Goal: Task Accomplishment & Management: Complete application form

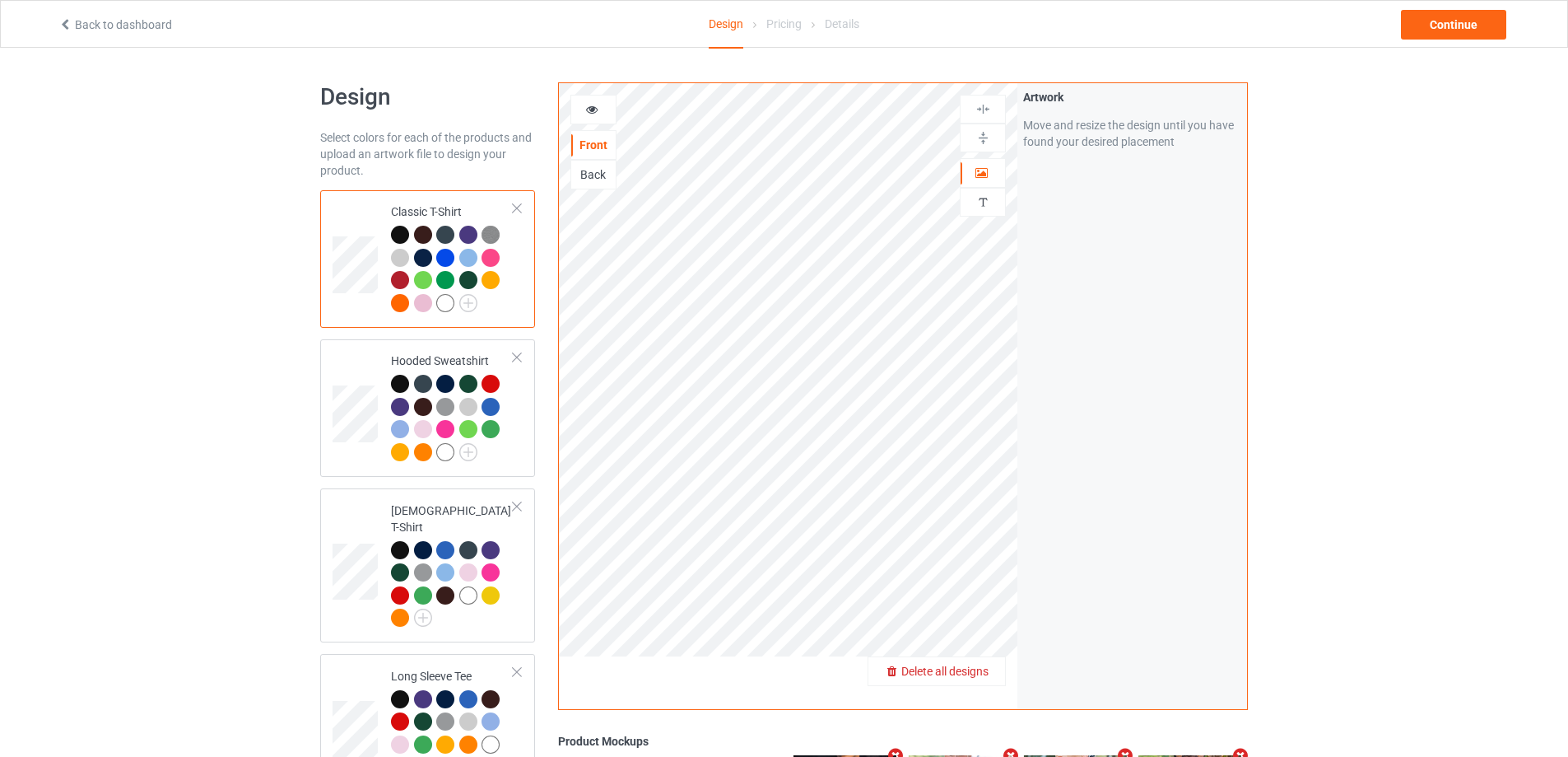
click at [987, 670] on span "Delete all designs" at bounding box center [945, 671] width 87 height 13
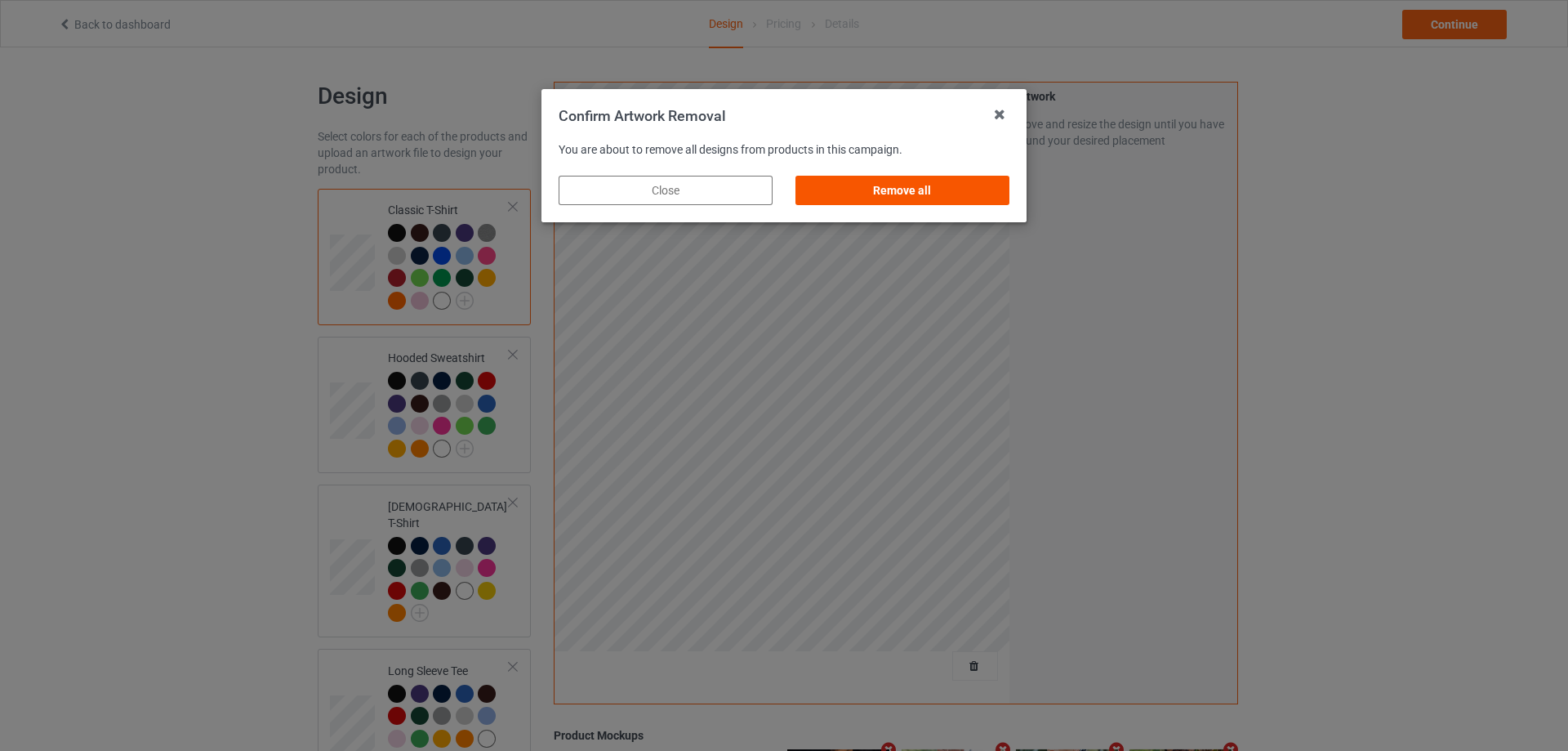
click at [897, 184] on div "Remove all" at bounding box center [902, 189] width 214 height 29
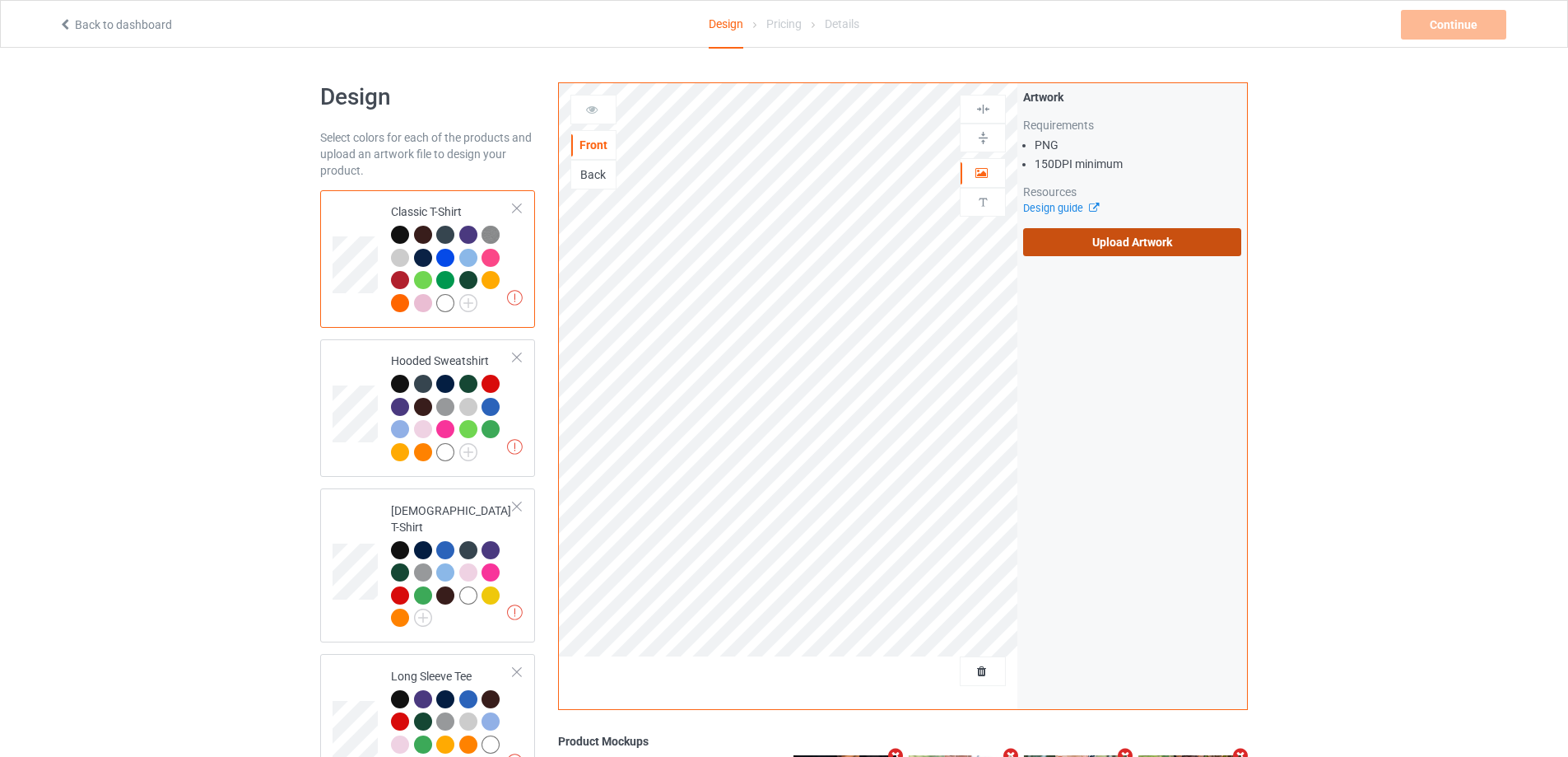
click at [1087, 241] on label "Upload Artwork" at bounding box center [1132, 241] width 218 height 28
click at [0, 0] on input "Upload Artwork" at bounding box center [0, 0] width 0 height 0
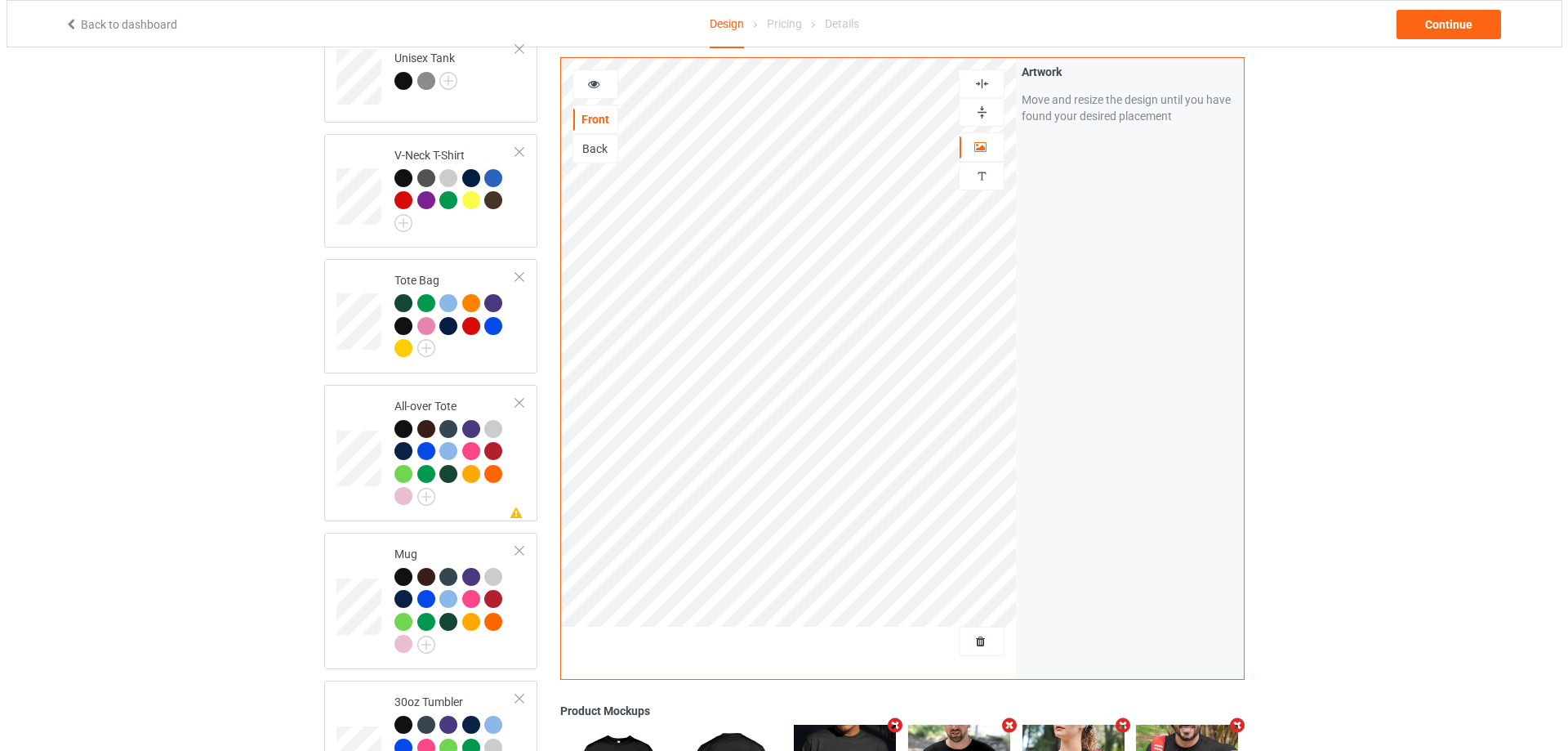
scroll to position [1381, 0]
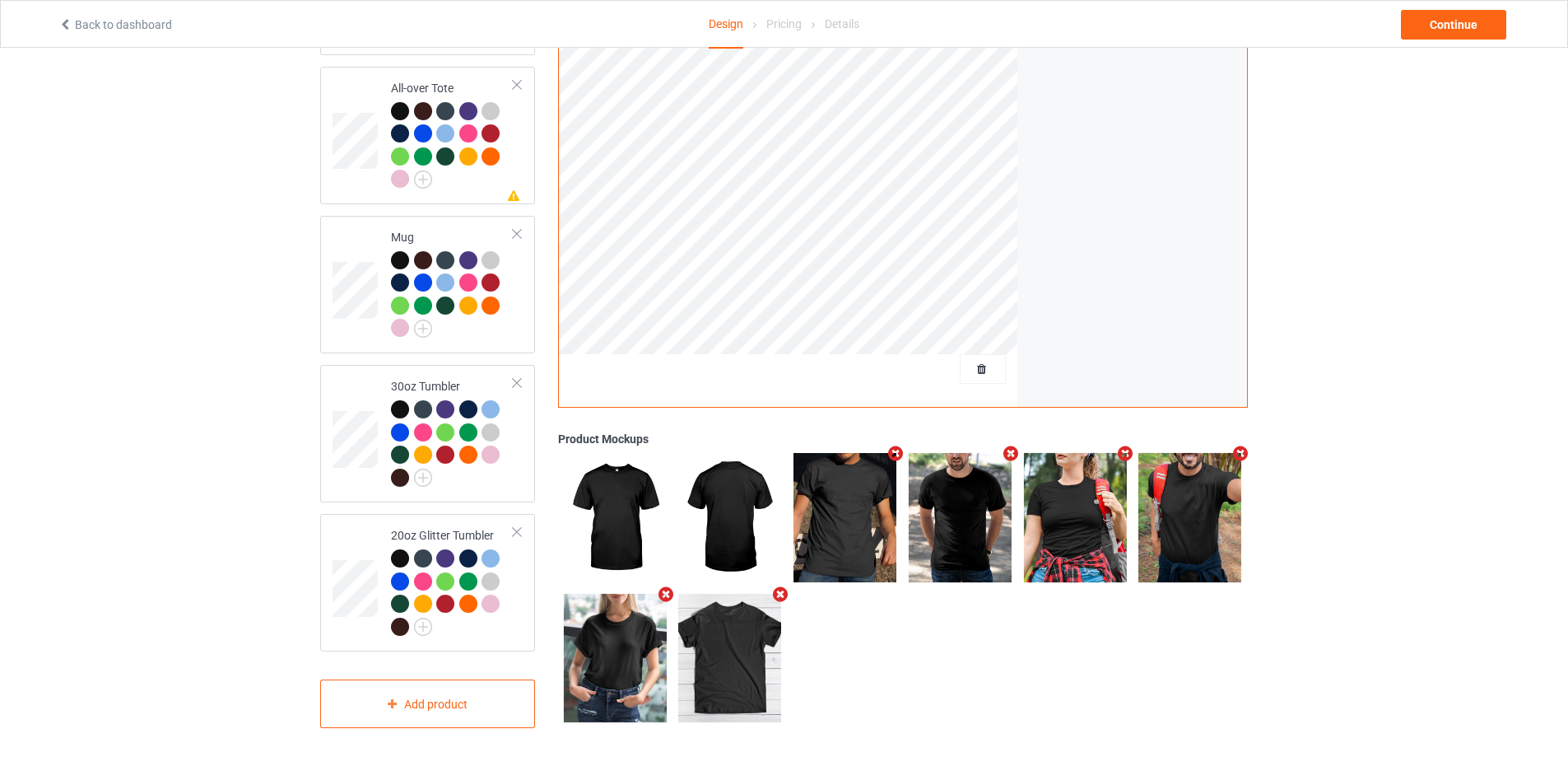
click at [1125, 446] on icon "Remove mockup" at bounding box center [1126, 454] width 20 height 18
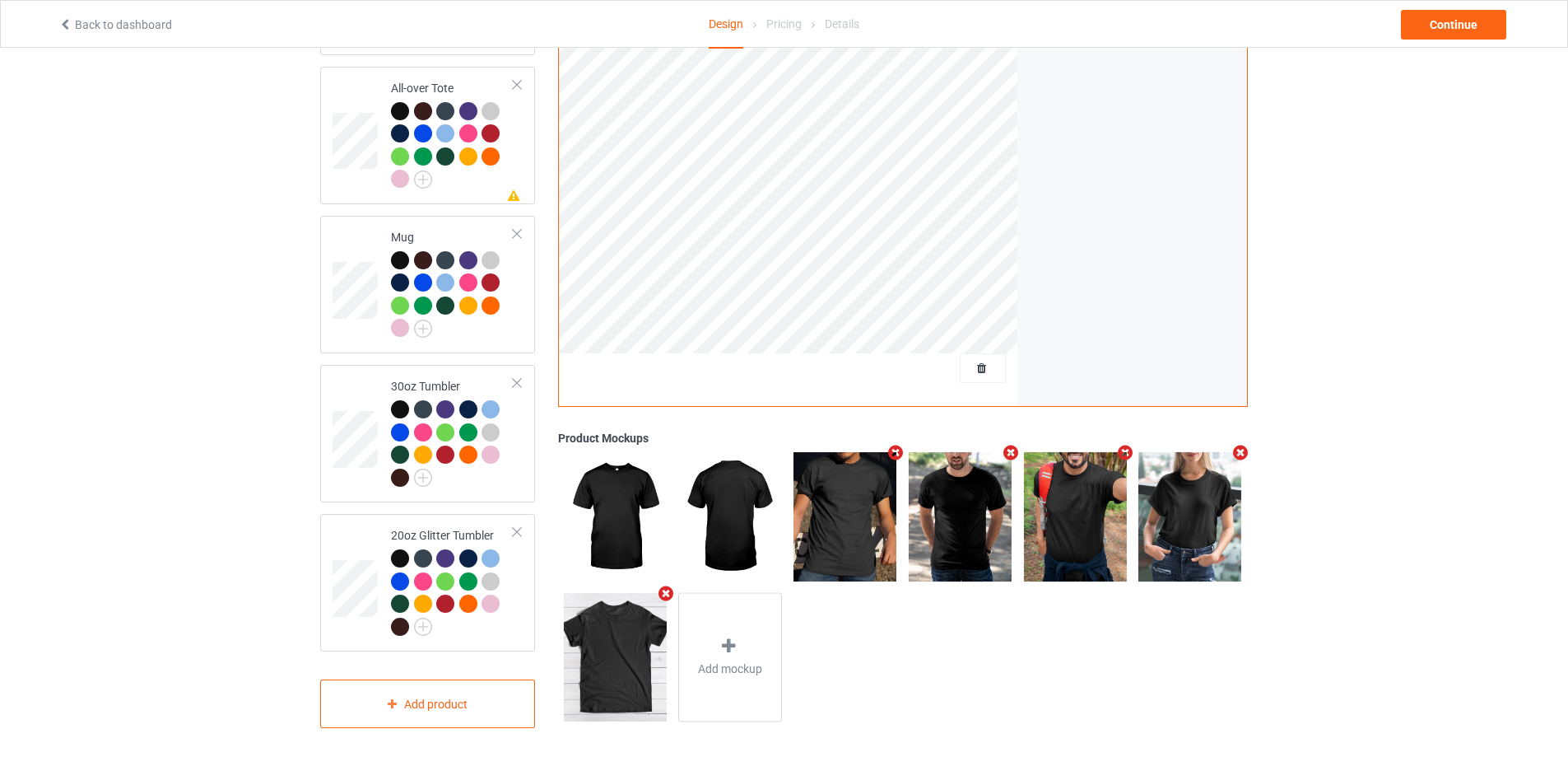
click at [1012, 447] on icon "Remove mockup" at bounding box center [1011, 453] width 20 height 18
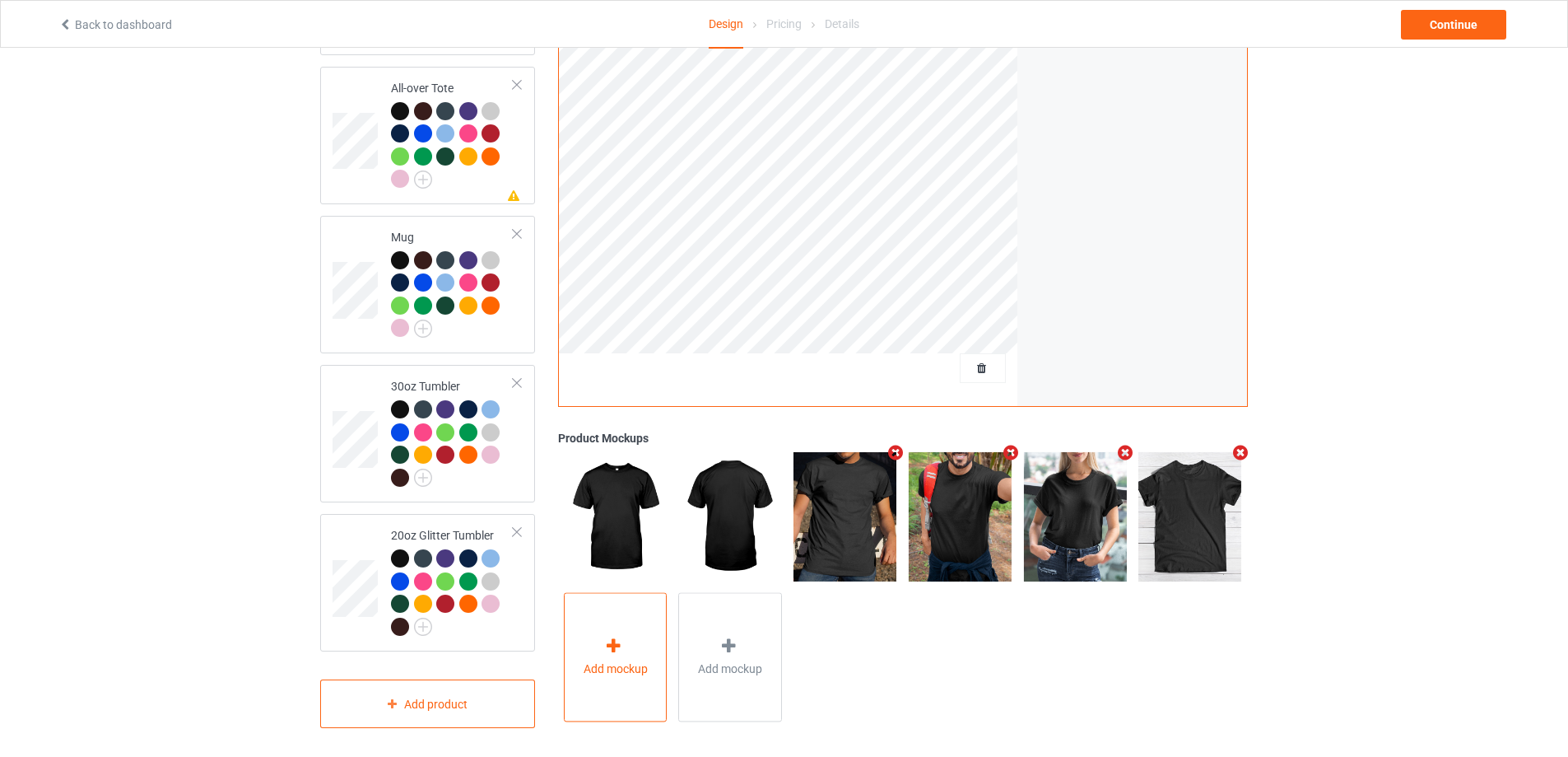
click at [609, 615] on div "Add mockup" at bounding box center [615, 658] width 103 height 130
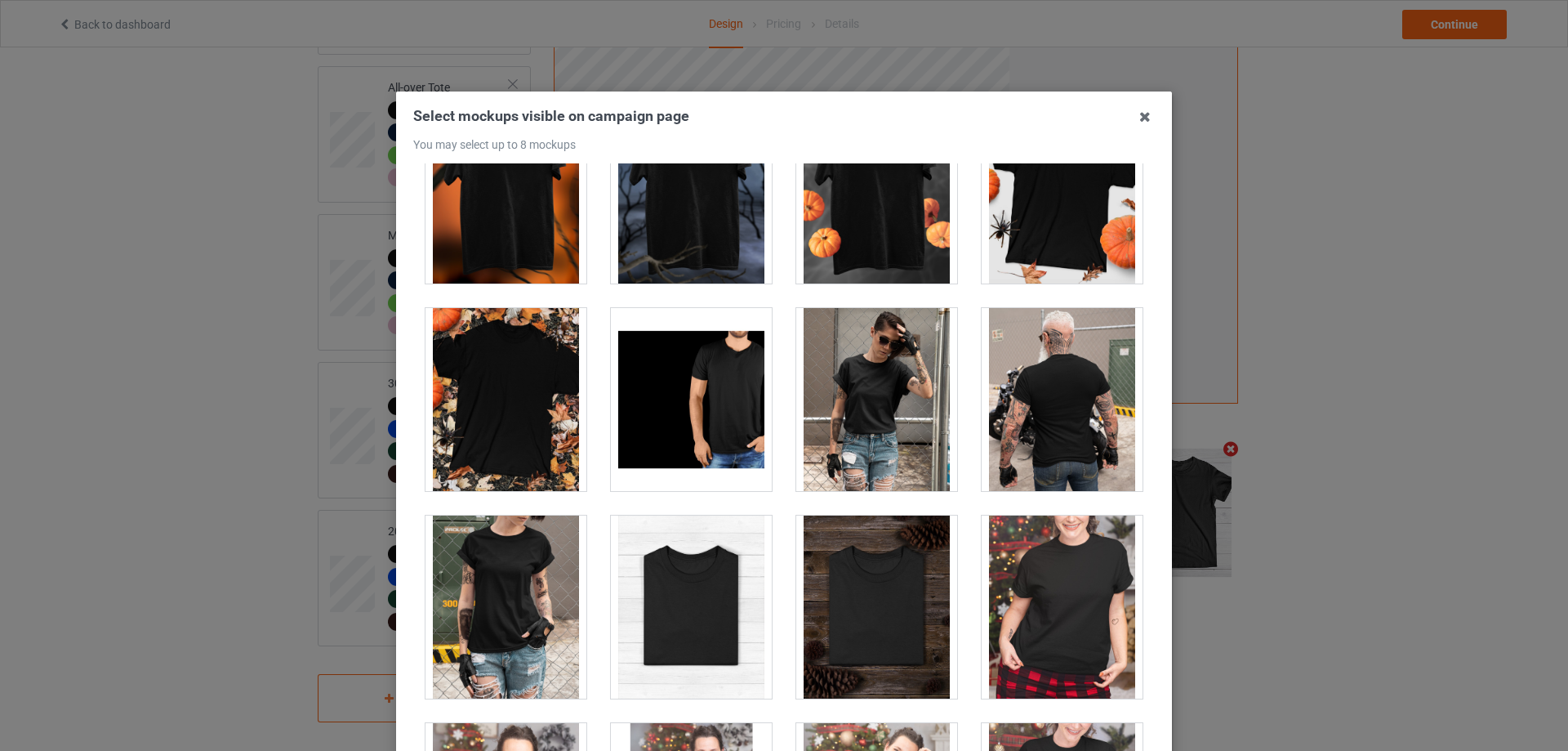
scroll to position [16178, 0]
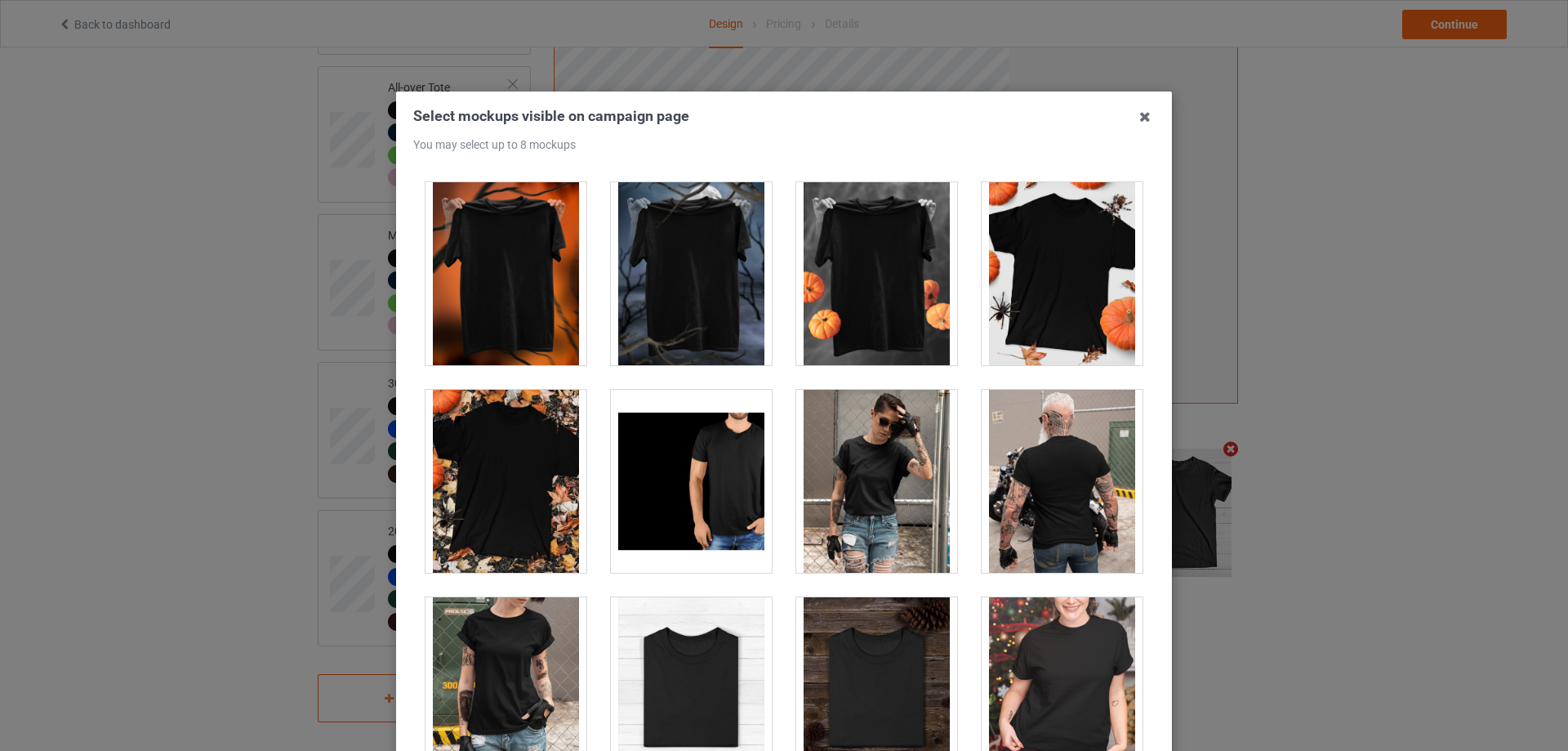
click at [680, 292] on div at bounding box center [691, 273] width 161 height 183
click at [863, 257] on div at bounding box center [877, 273] width 161 height 183
click at [872, 270] on div at bounding box center [877, 273] width 161 height 183
click at [1039, 266] on div at bounding box center [1062, 273] width 161 height 183
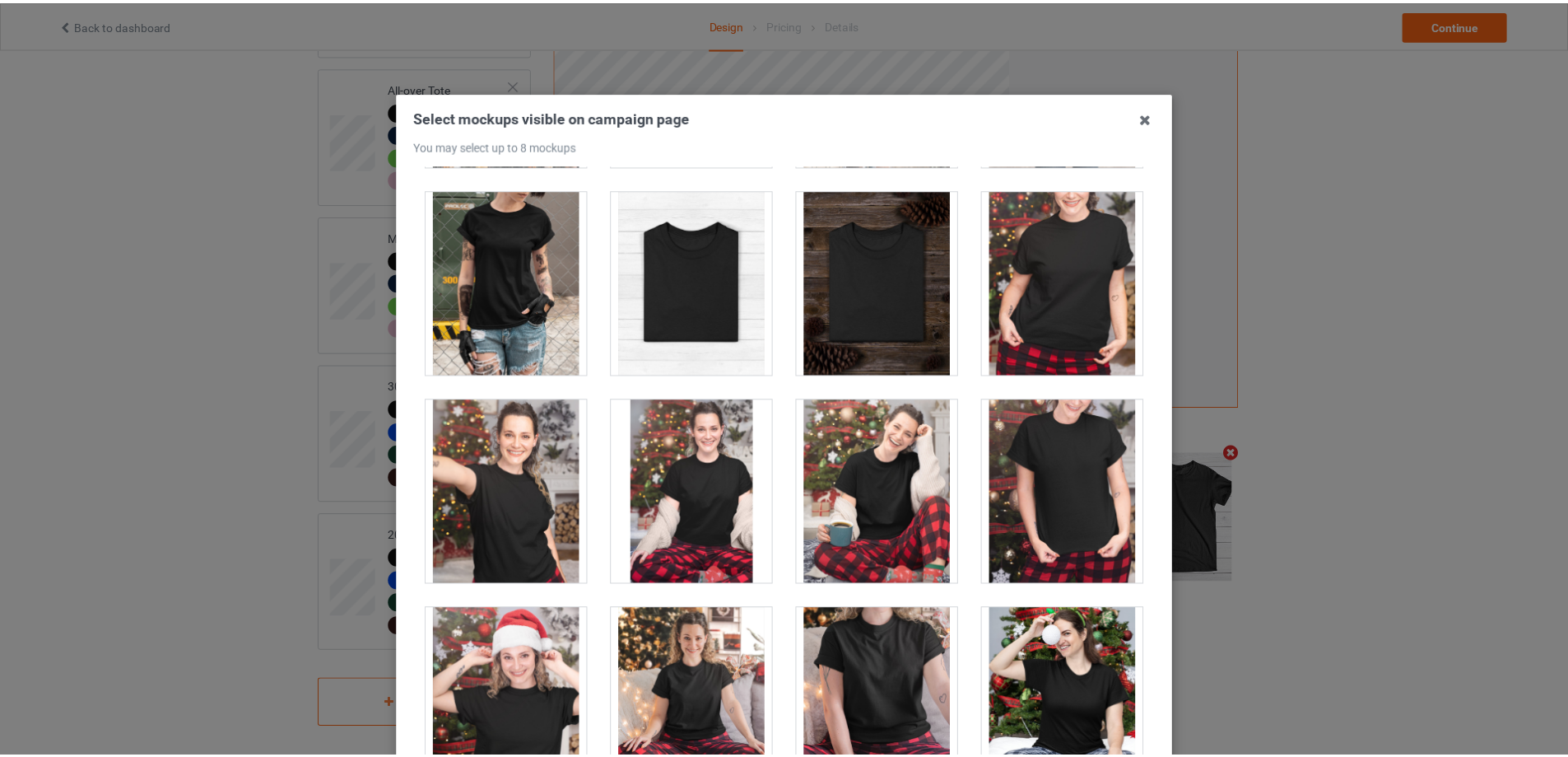
scroll to position [181, 0]
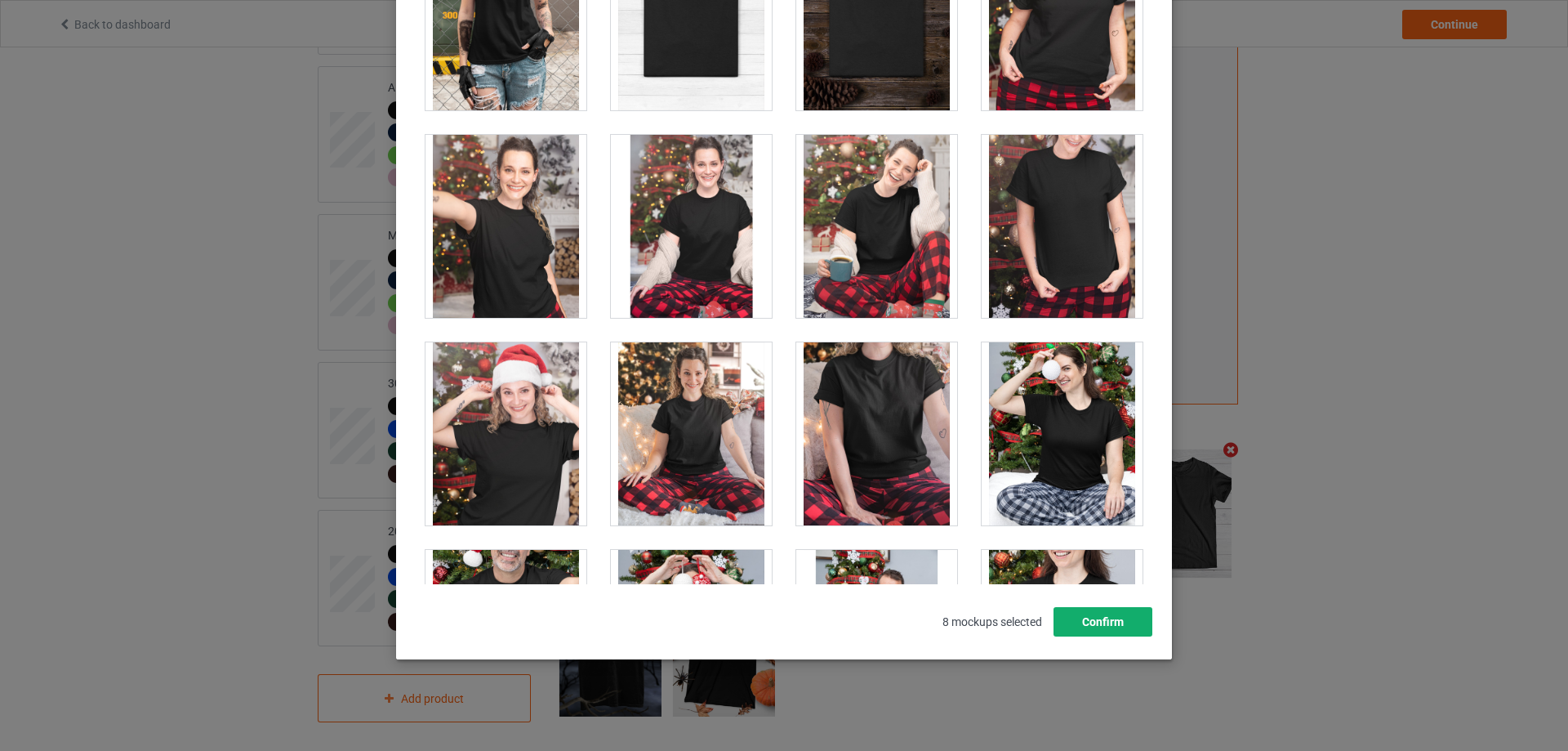
click at [1111, 619] on button "Confirm" at bounding box center [1103, 621] width 98 height 29
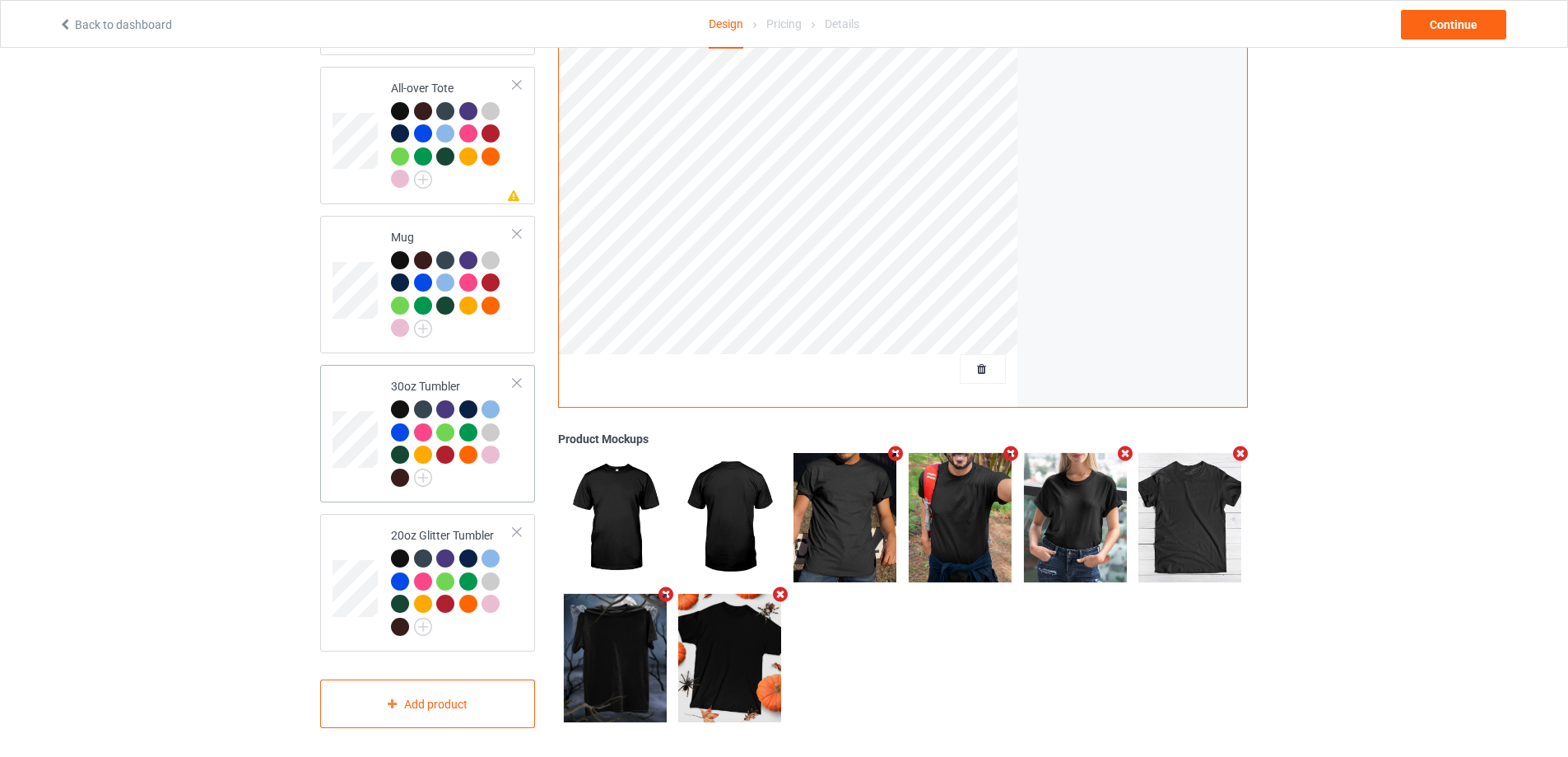
click at [509, 476] on div at bounding box center [452, 446] width 123 height 91
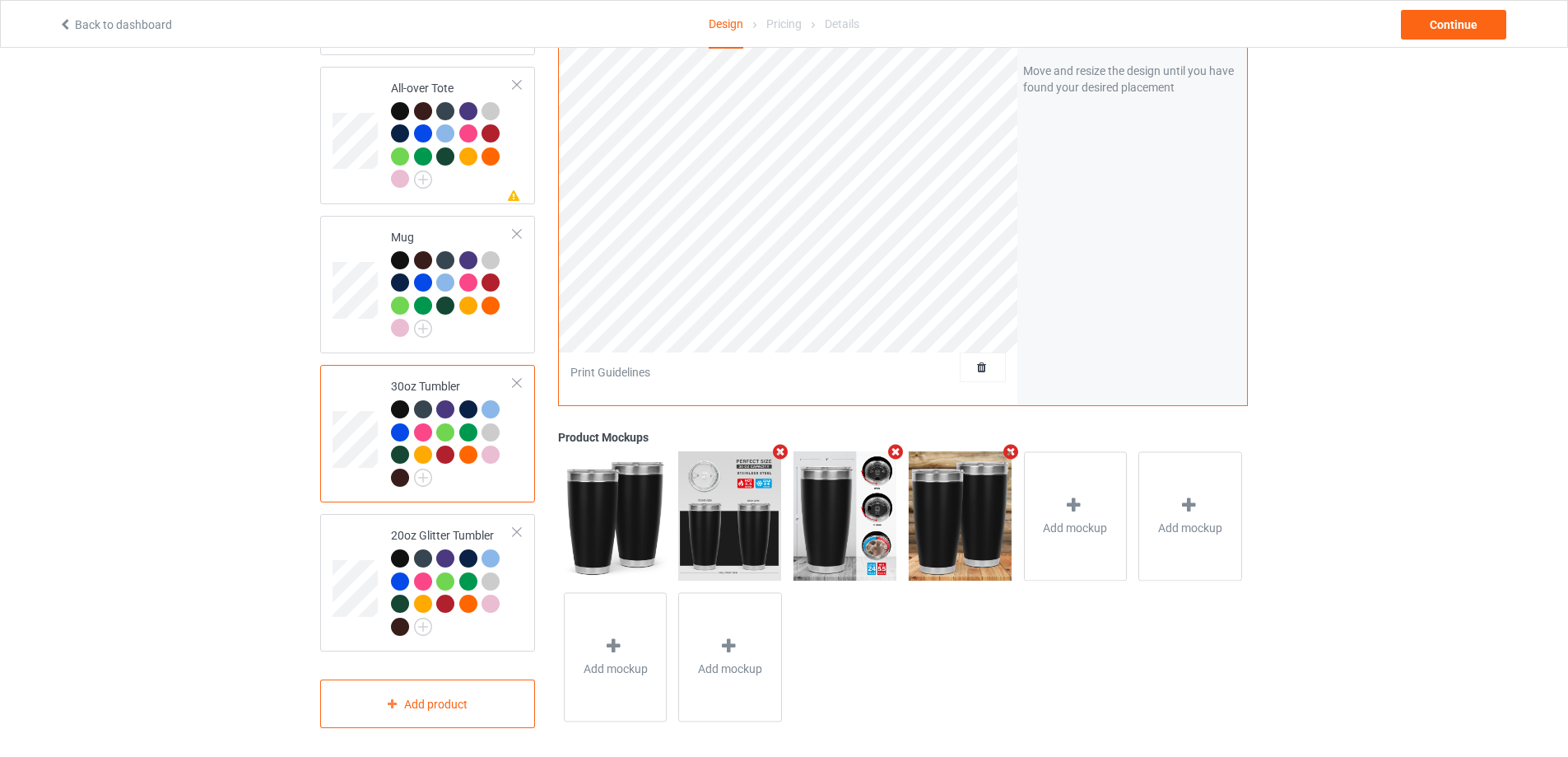
scroll to position [1145, 0]
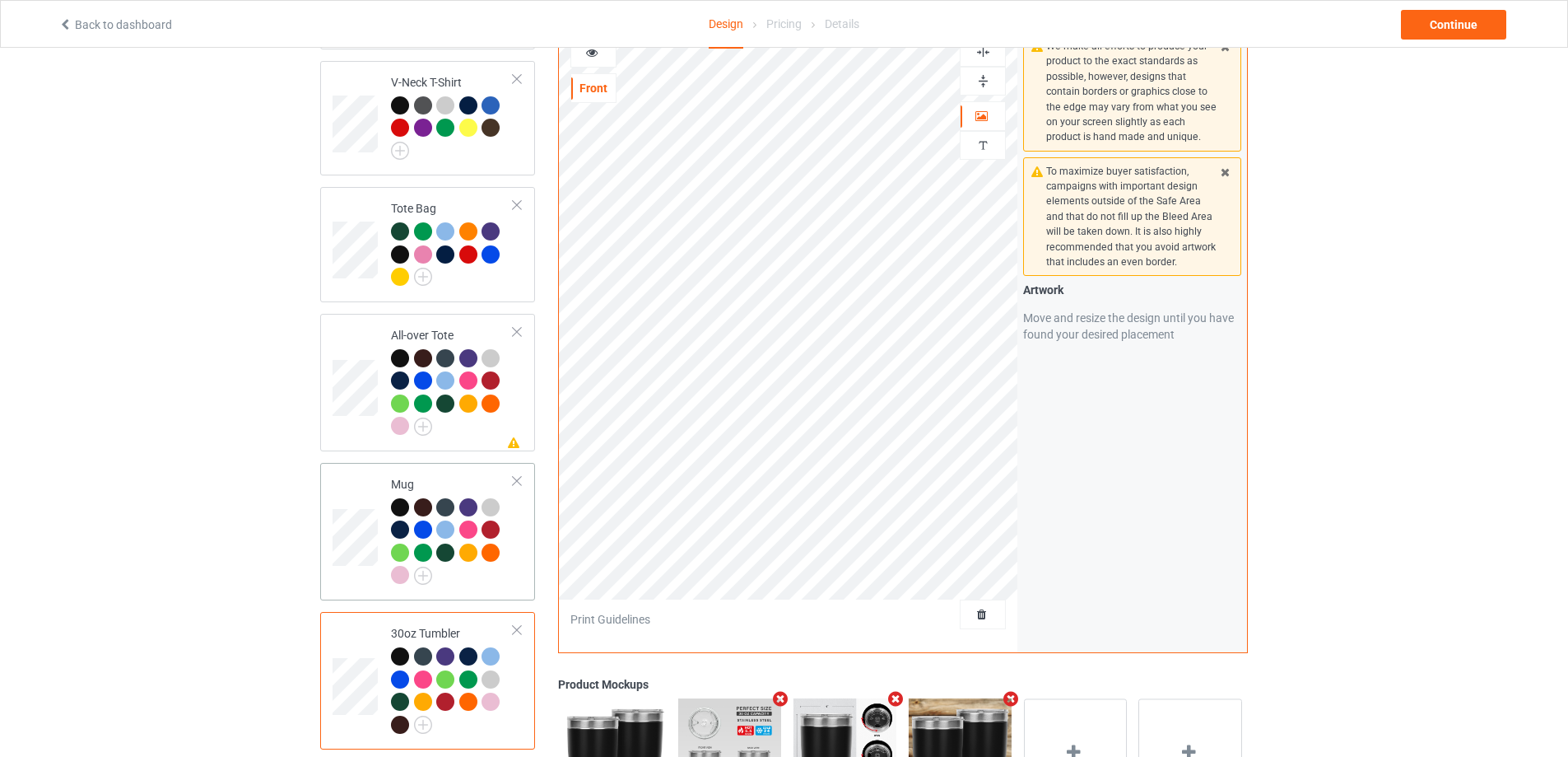
click at [515, 549] on td "Mug" at bounding box center [451, 532] width 140 height 124
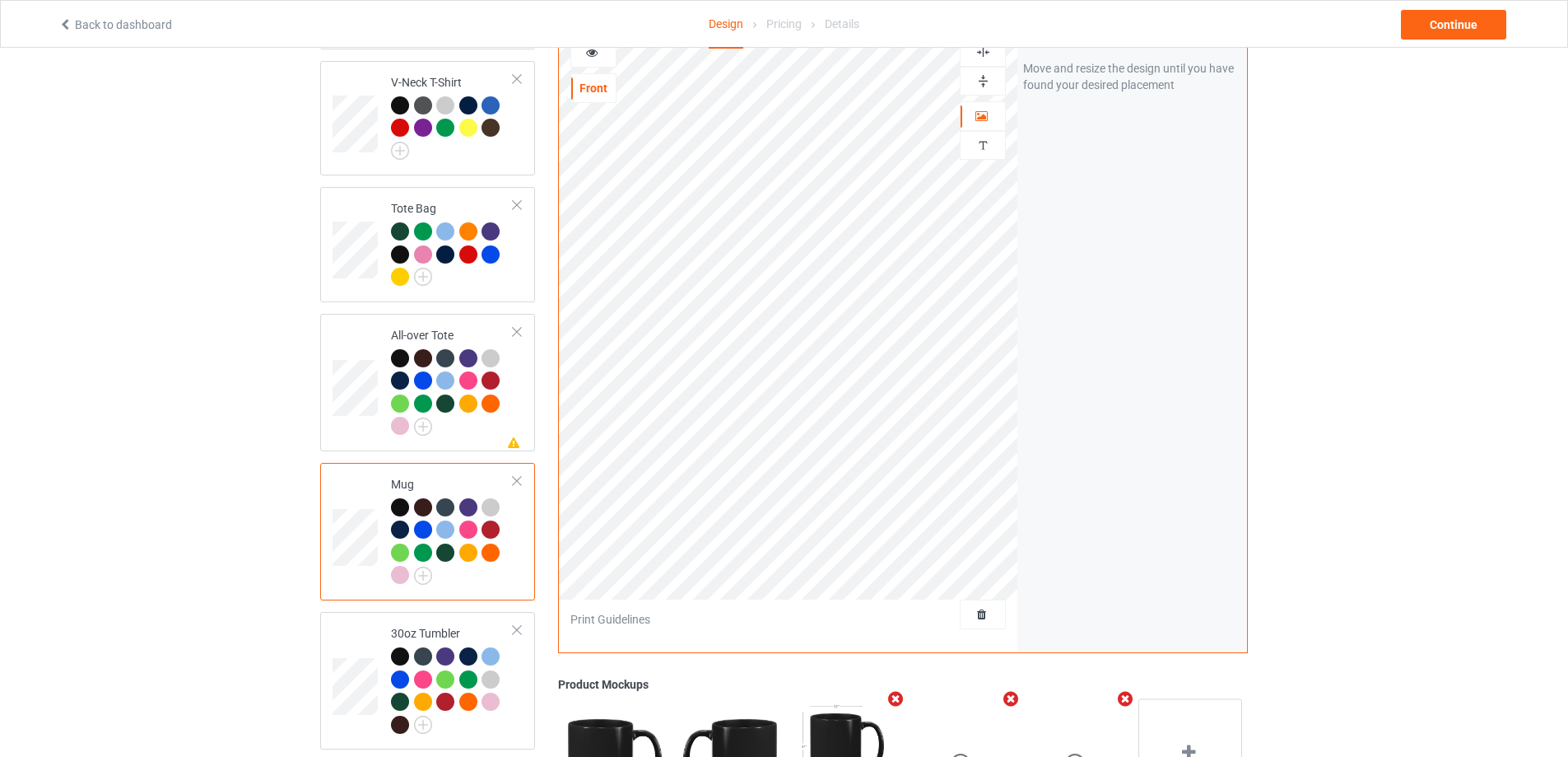
scroll to position [980, 0]
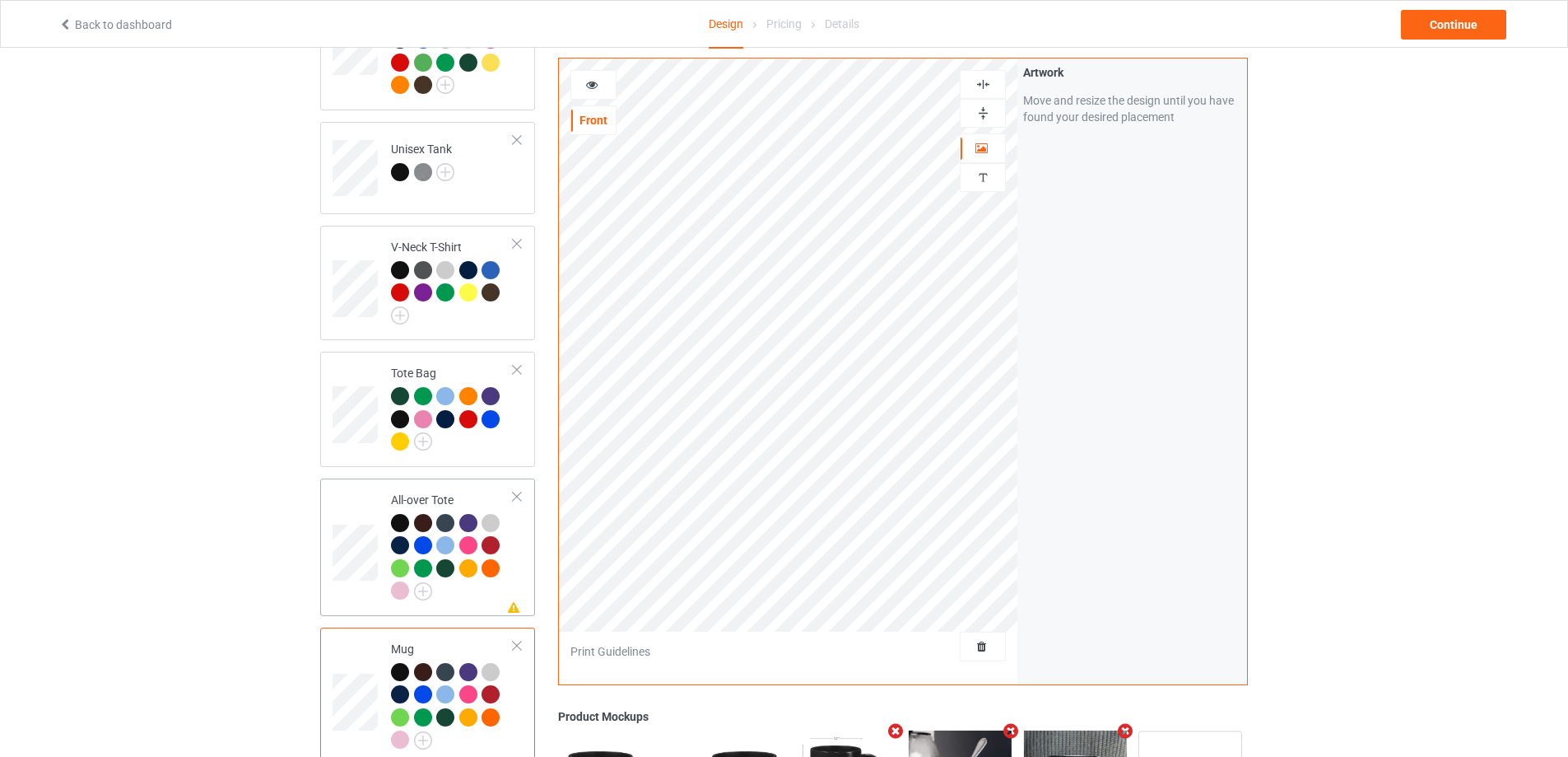
click at [516, 556] on td "Missing artwork on 1 side(s) All-over Tote" at bounding box center [451, 548] width 140 height 124
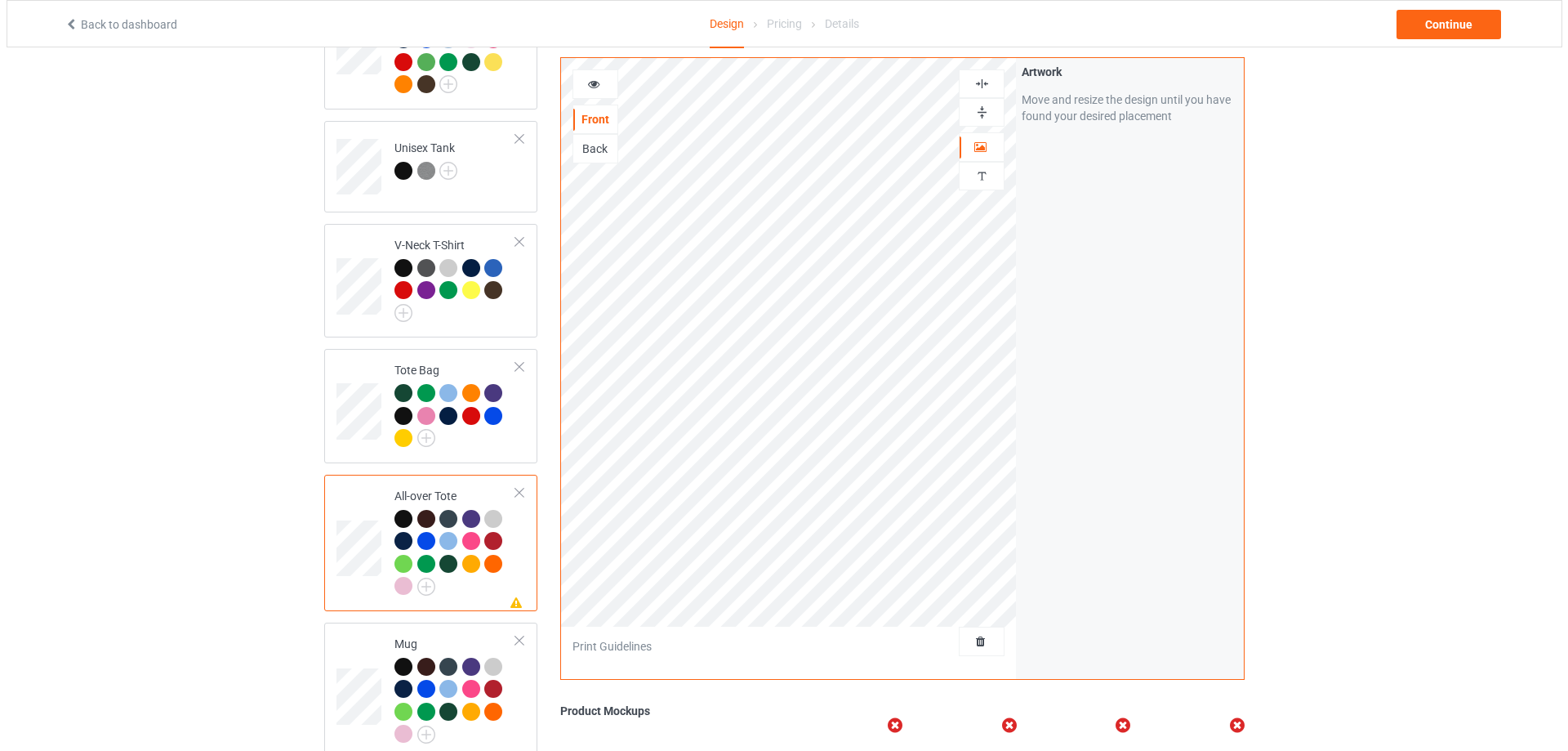
scroll to position [645, 0]
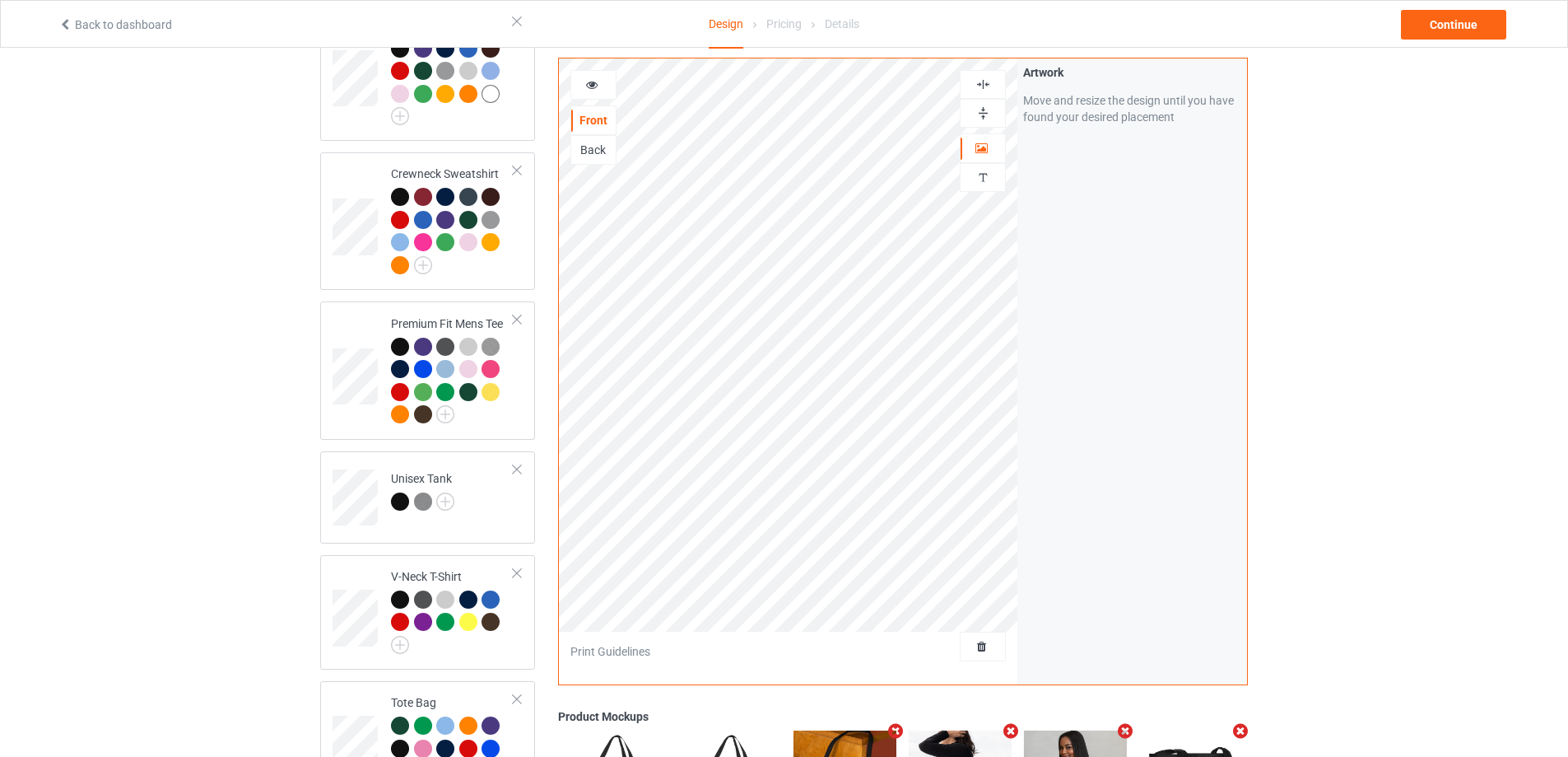
drag, startPoint x: 1441, startPoint y: 8, endPoint x: 1433, endPoint y: 20, distance: 14.4
click at [1437, 13] on div "Back to dashboard Design Pricing Details Continue" at bounding box center [784, 24] width 1474 height 46
click at [1433, 20] on div "Continue" at bounding box center [1453, 24] width 105 height 29
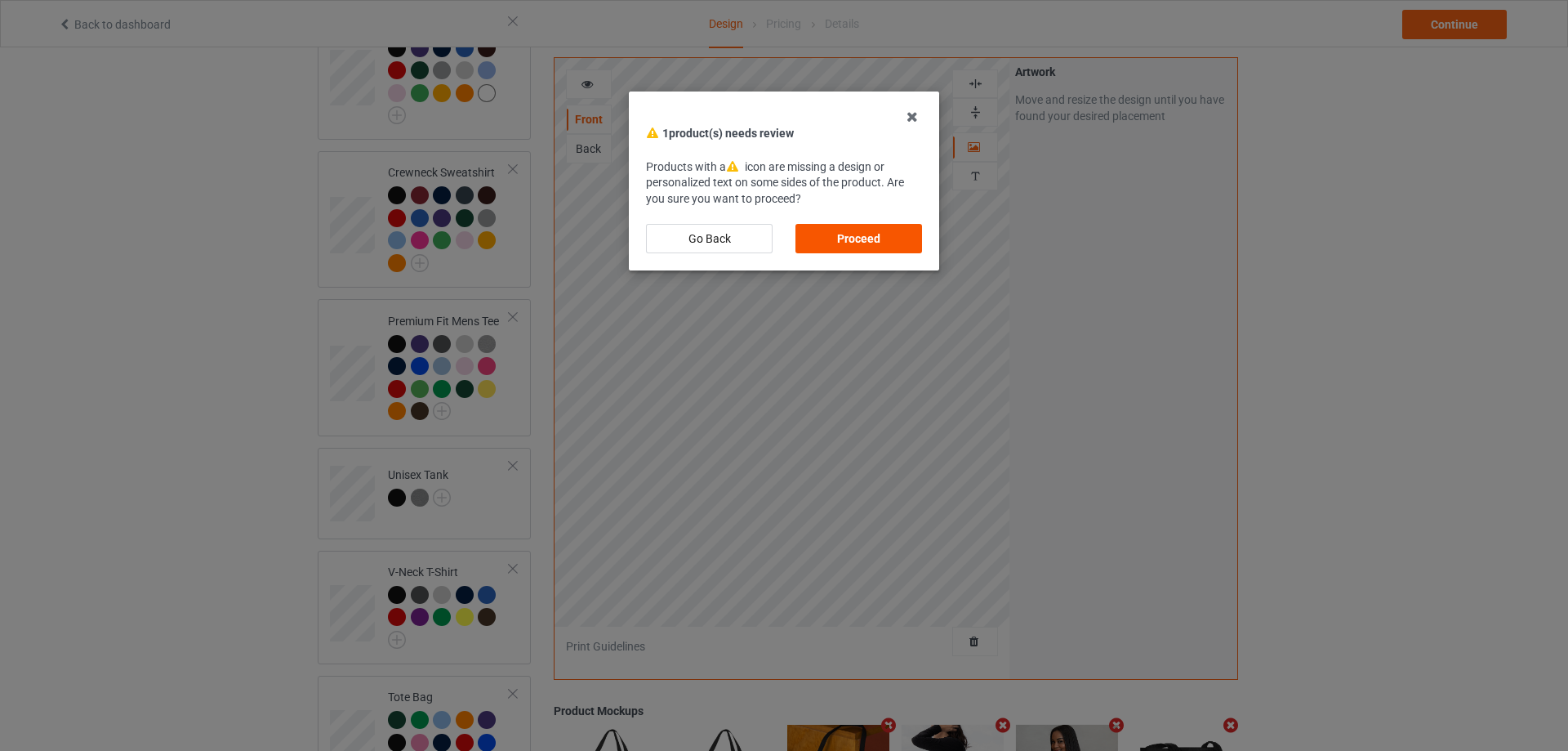
click at [870, 240] on div "Proceed" at bounding box center [859, 238] width 127 height 29
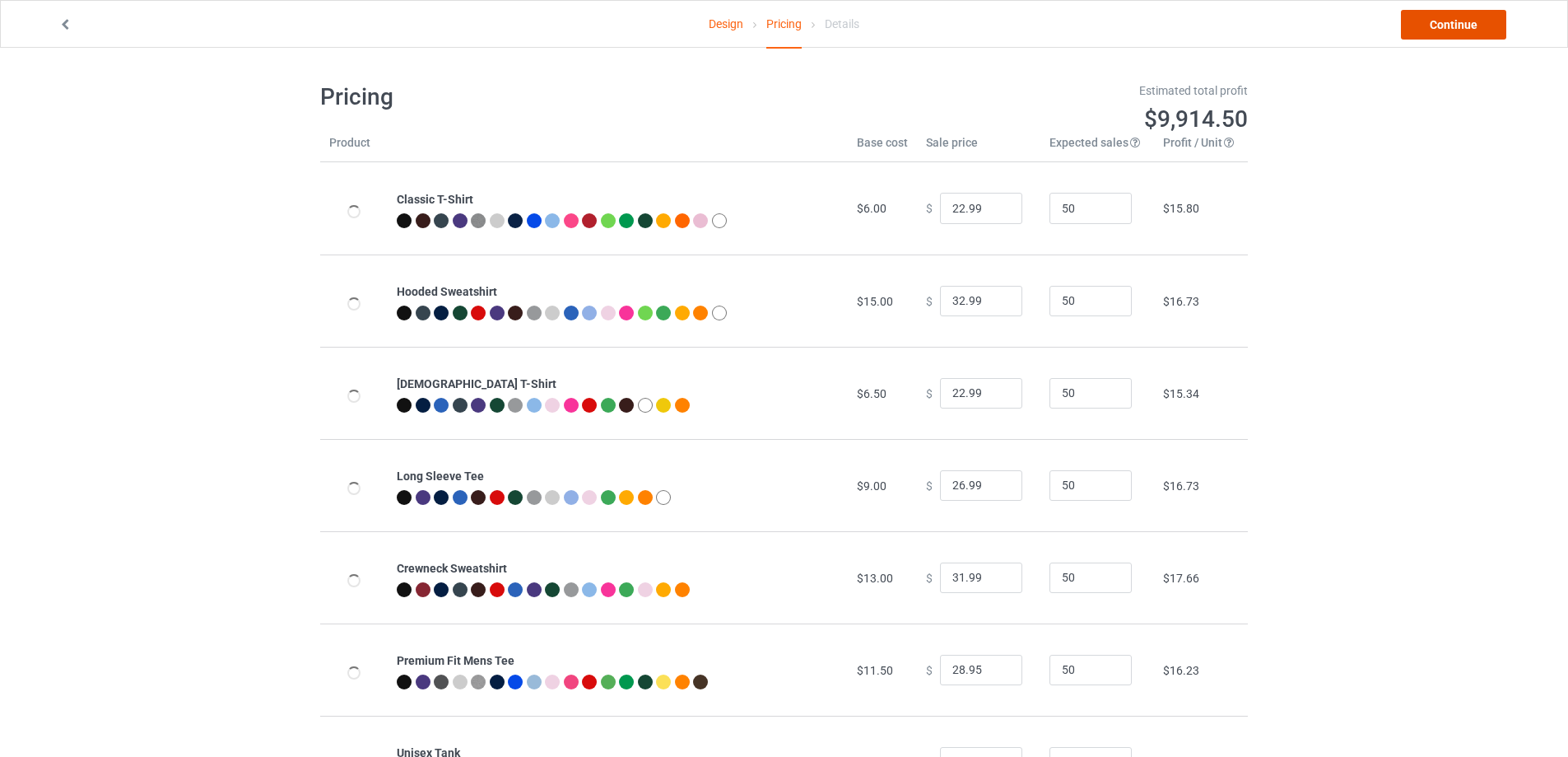
click at [1435, 22] on link "Continue" at bounding box center [1453, 24] width 105 height 29
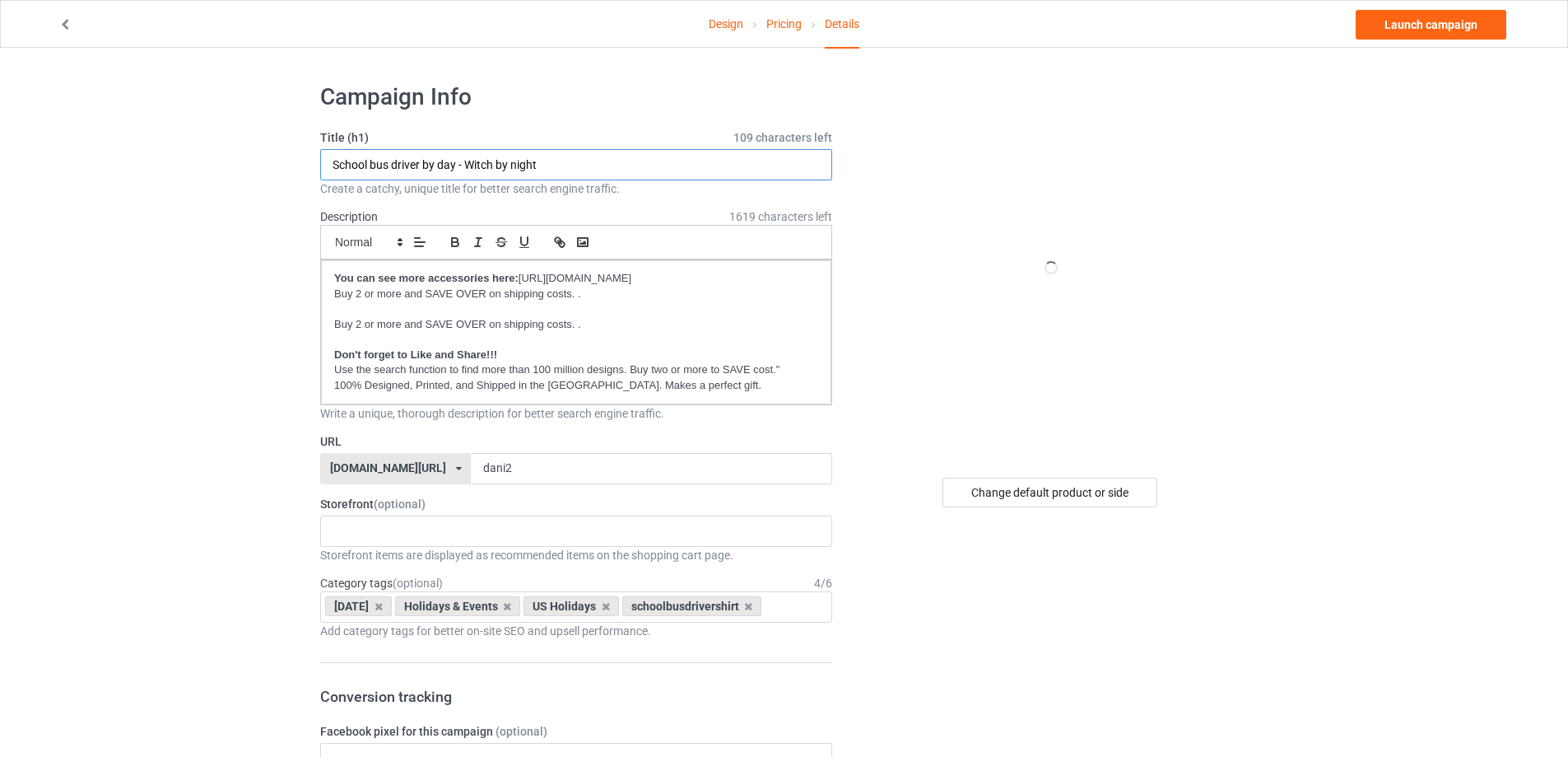
click at [530, 167] on input "School bus driver by day - Witch by night" at bounding box center [576, 164] width 512 height 31
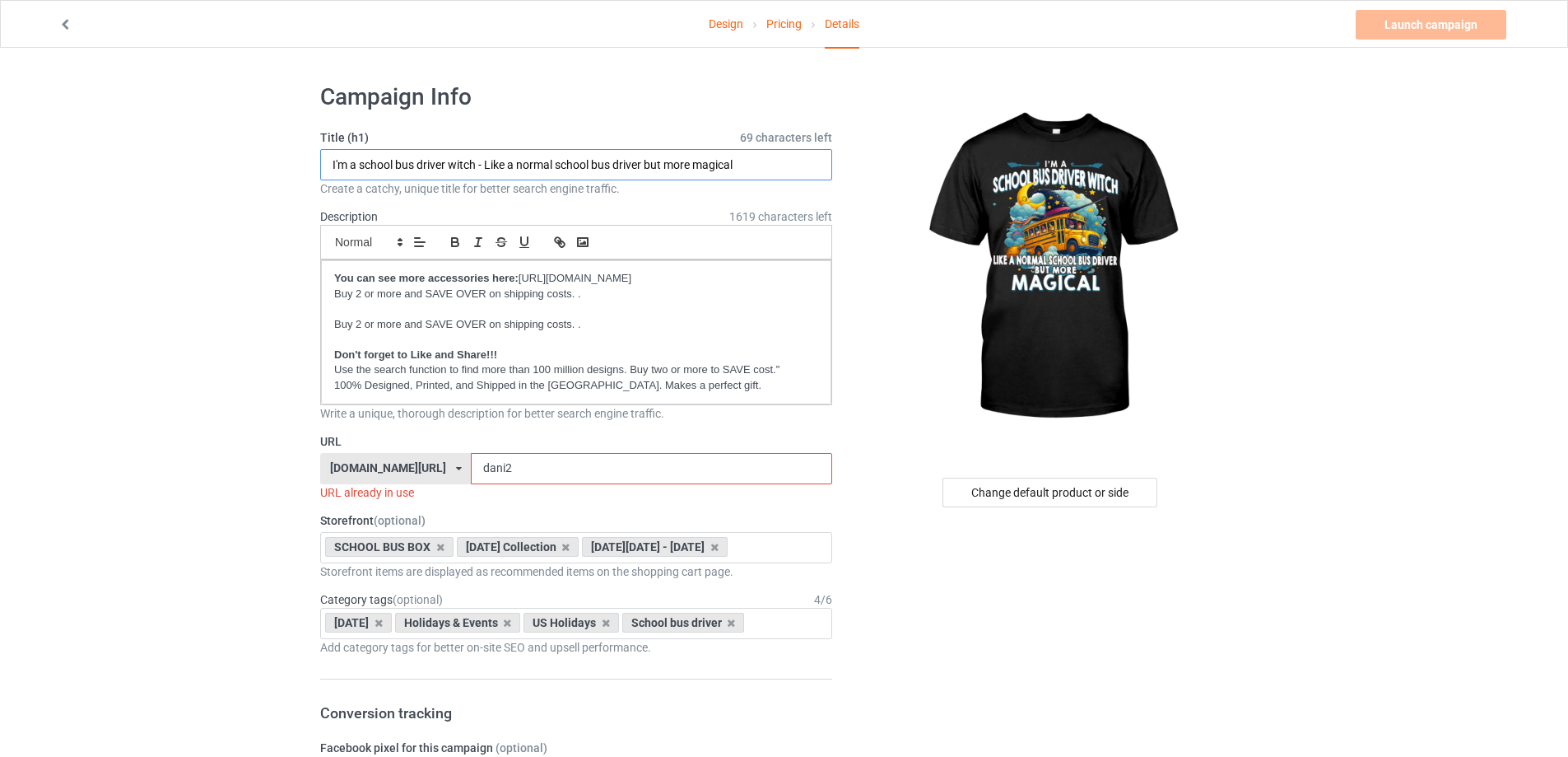
type input "I'm a school bus driver witch - Like a normal school bus driver but more magical"
click at [516, 470] on input "dani2" at bounding box center [651, 468] width 361 height 31
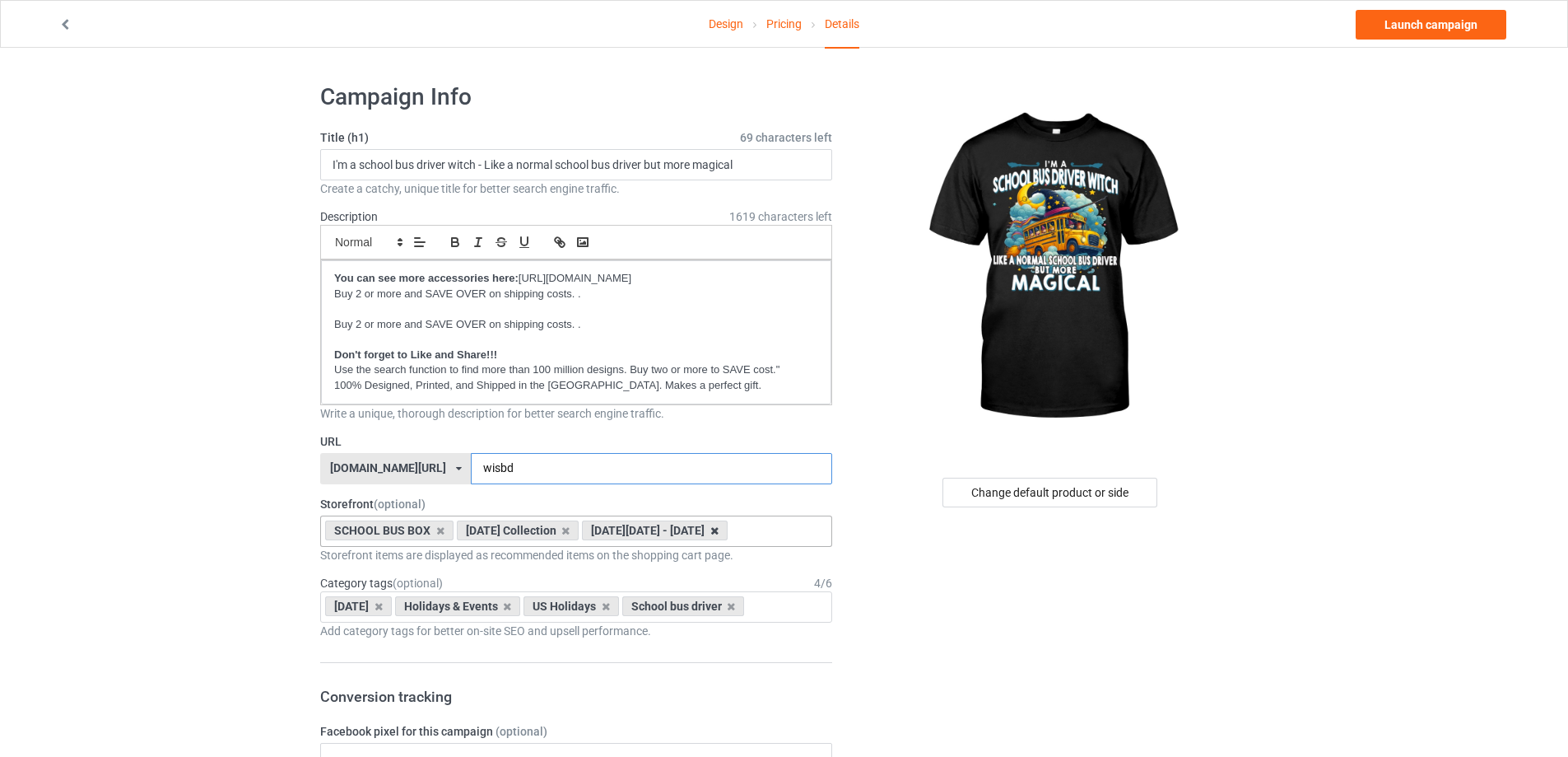
type input "wisbd"
click at [710, 536] on icon at bounding box center [715, 531] width 8 height 11
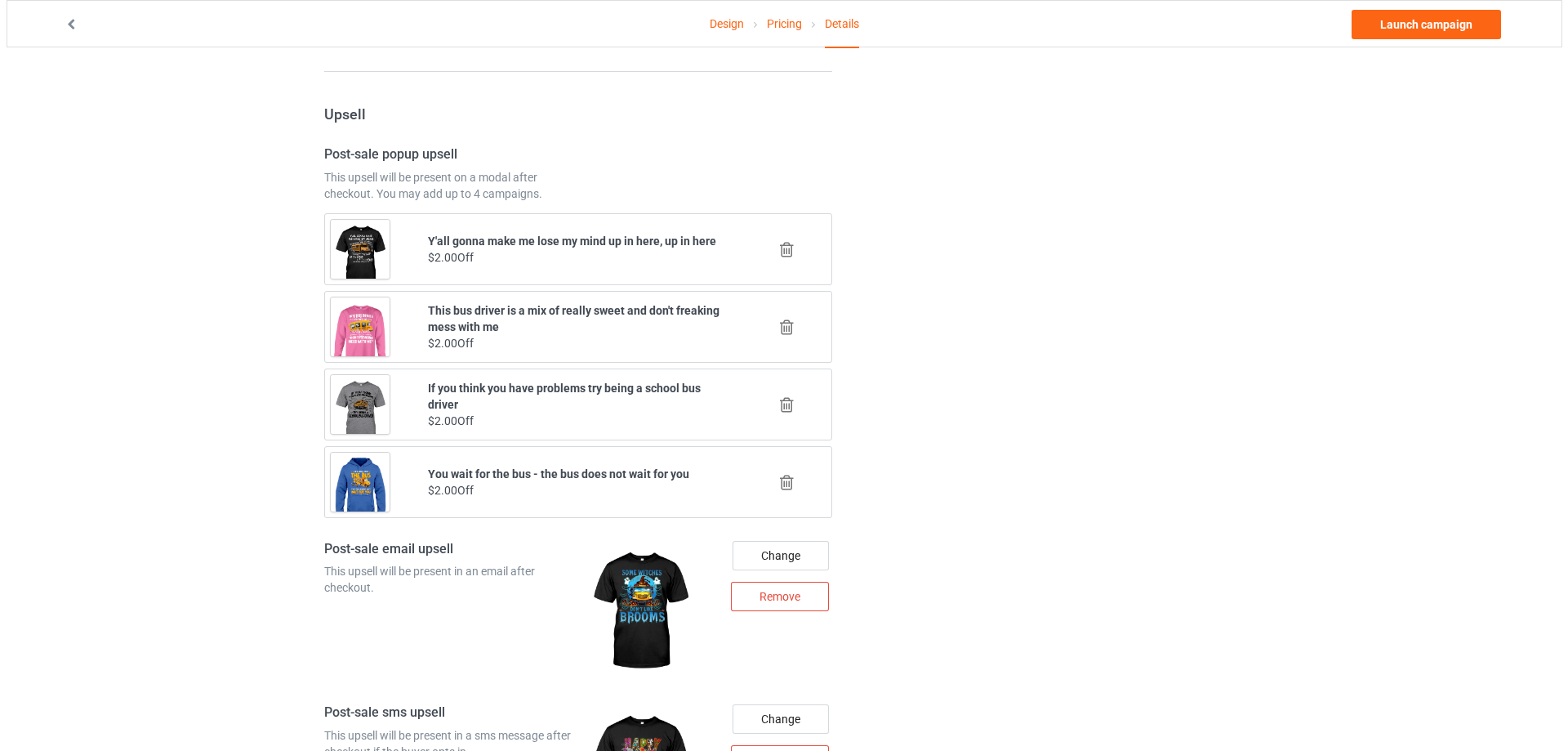
scroll to position [1716, 0]
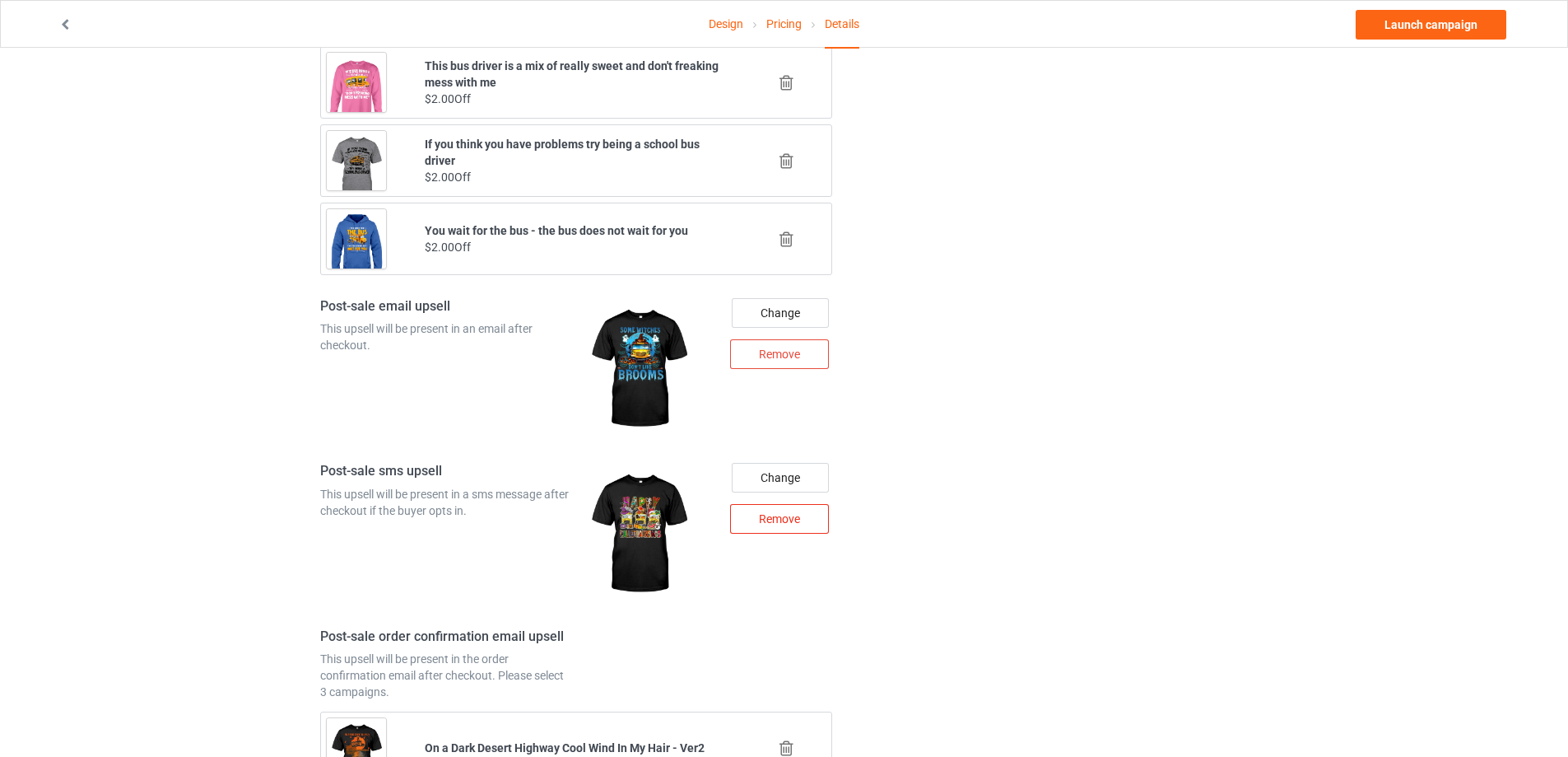
click at [766, 520] on div "Remove" at bounding box center [779, 518] width 98 height 29
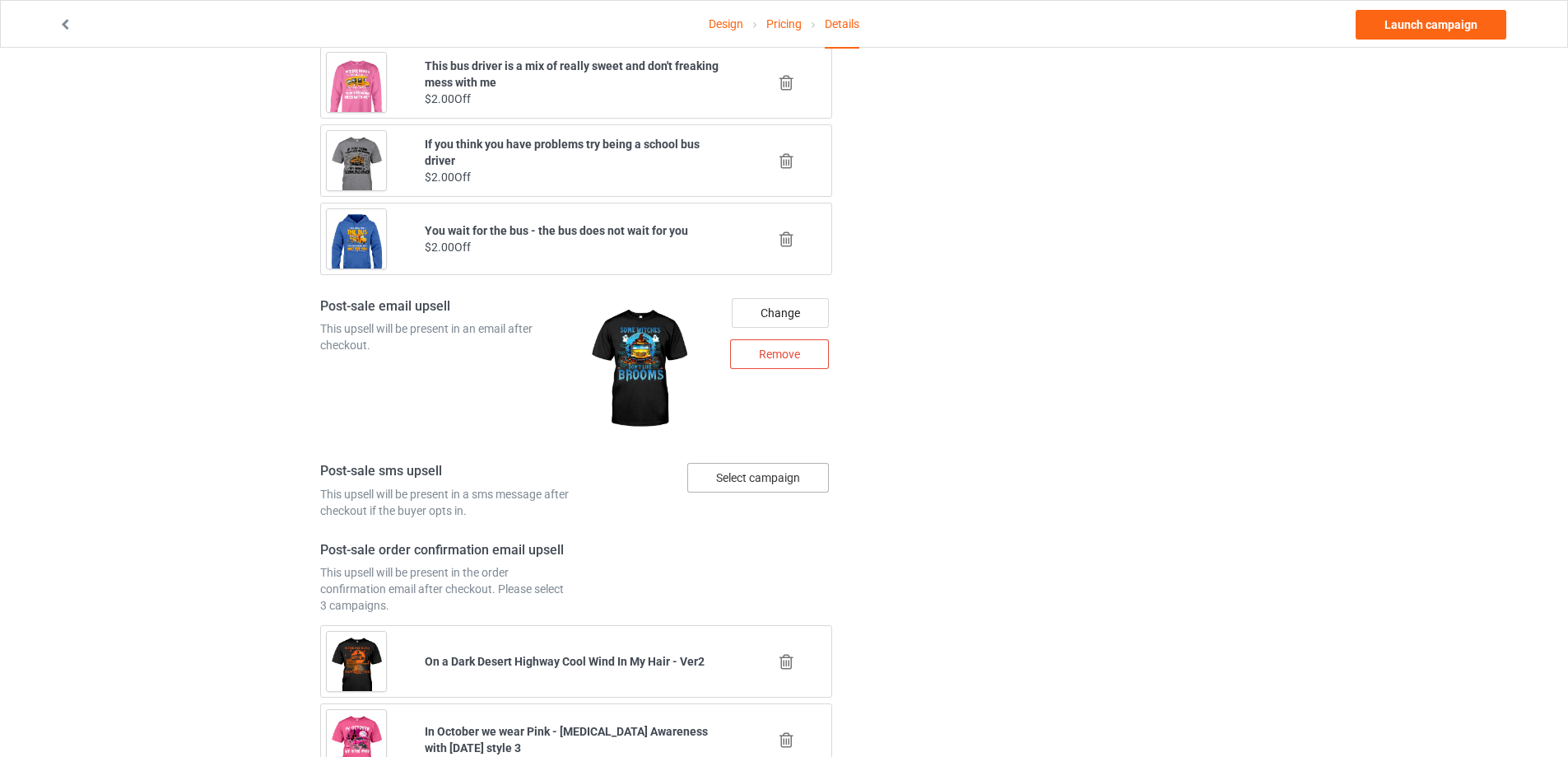
click at [726, 474] on div "Select campaign" at bounding box center [758, 477] width 141 height 29
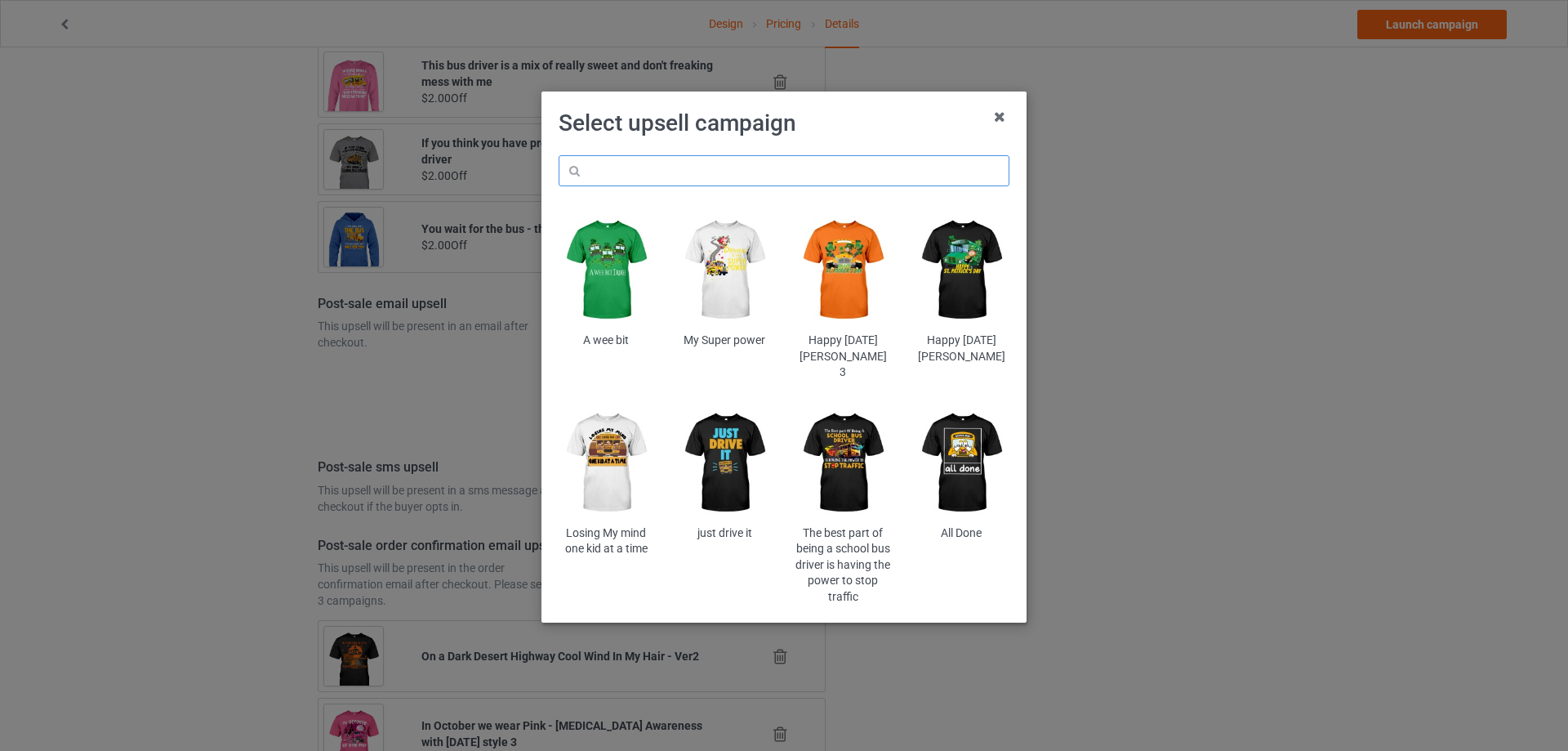
click at [744, 175] on input "text" at bounding box center [784, 170] width 450 height 31
paste input "sca6"
type input "sca6"
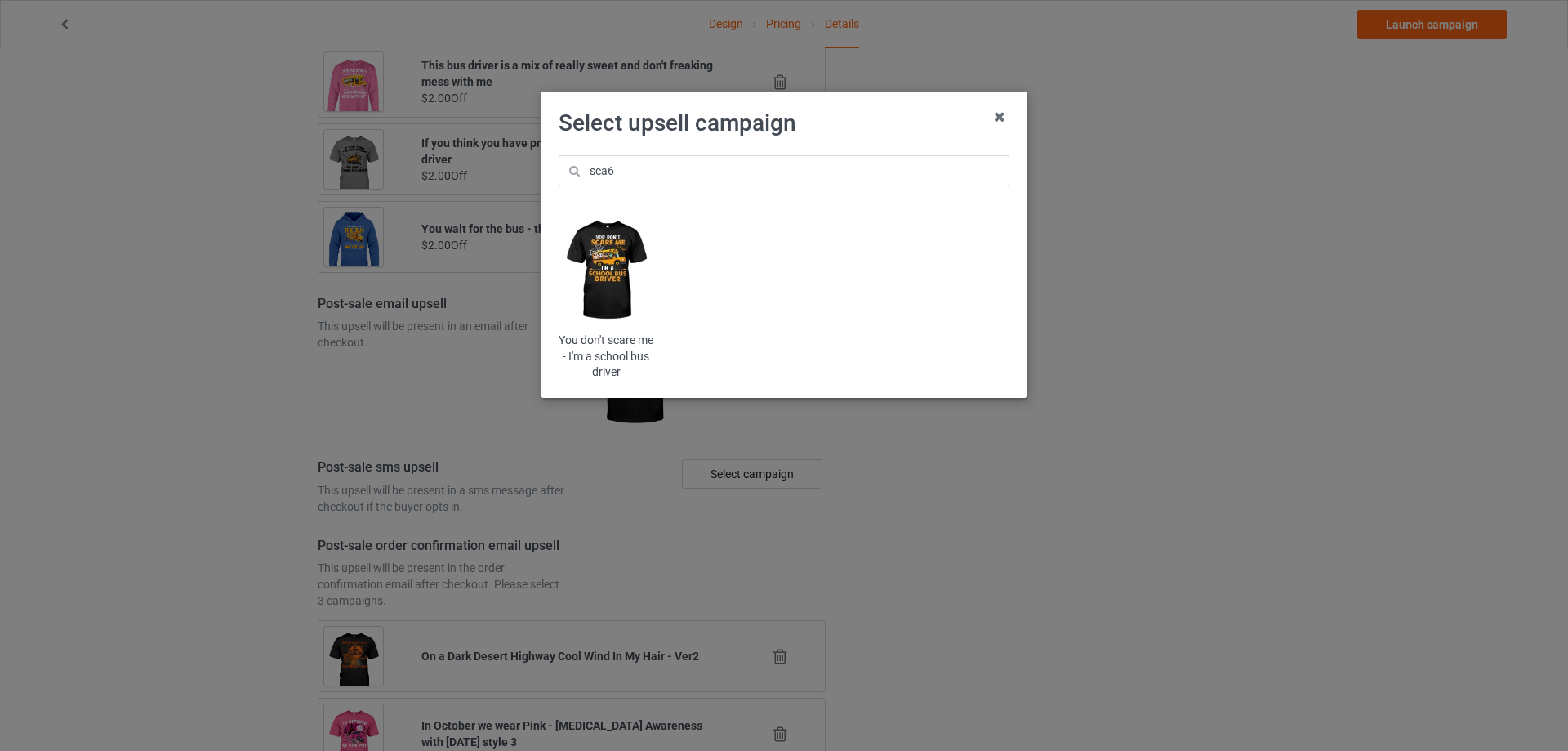
click at [611, 266] on img at bounding box center [606, 270] width 96 height 119
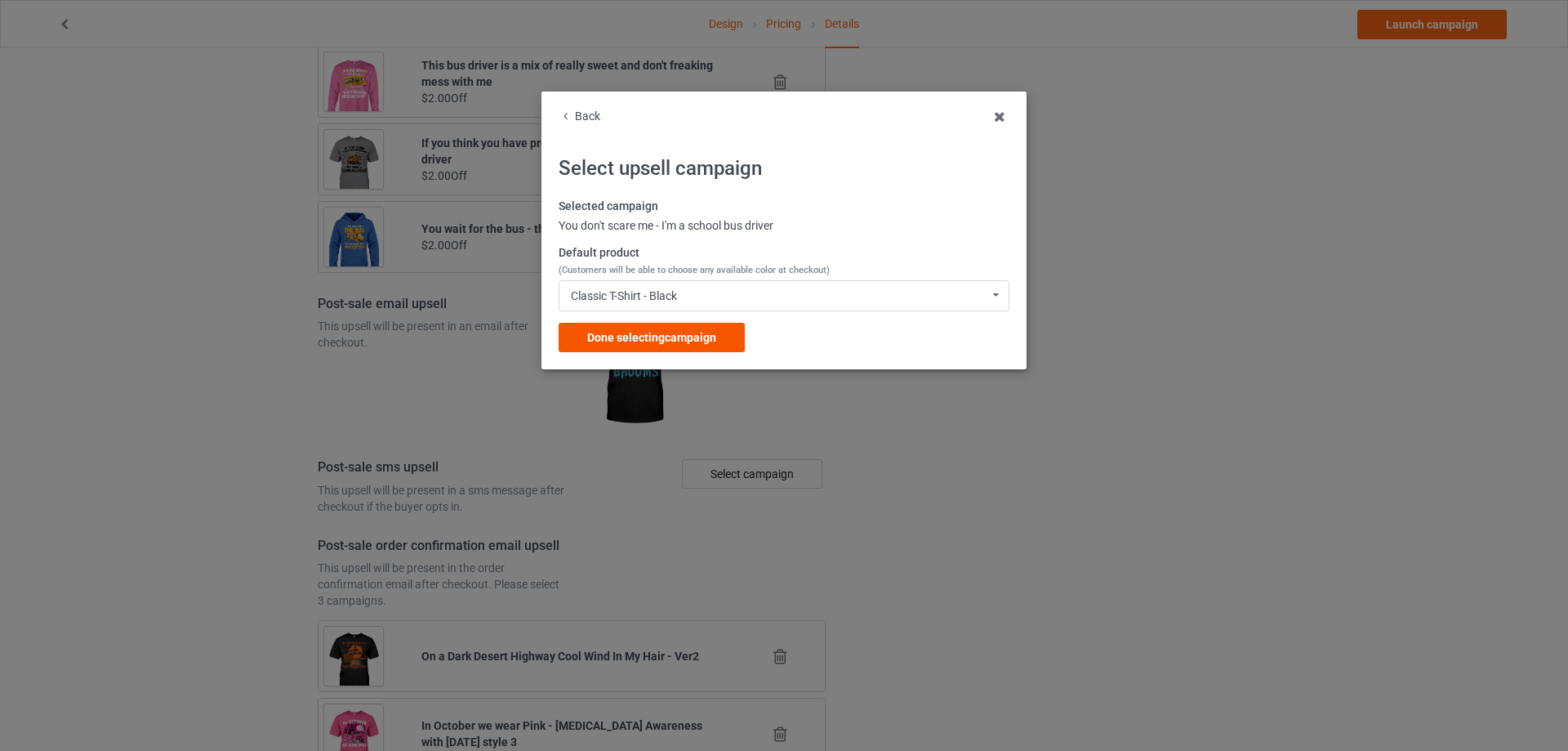
click at [636, 338] on span "Done selecting campaign" at bounding box center [651, 338] width 129 height 13
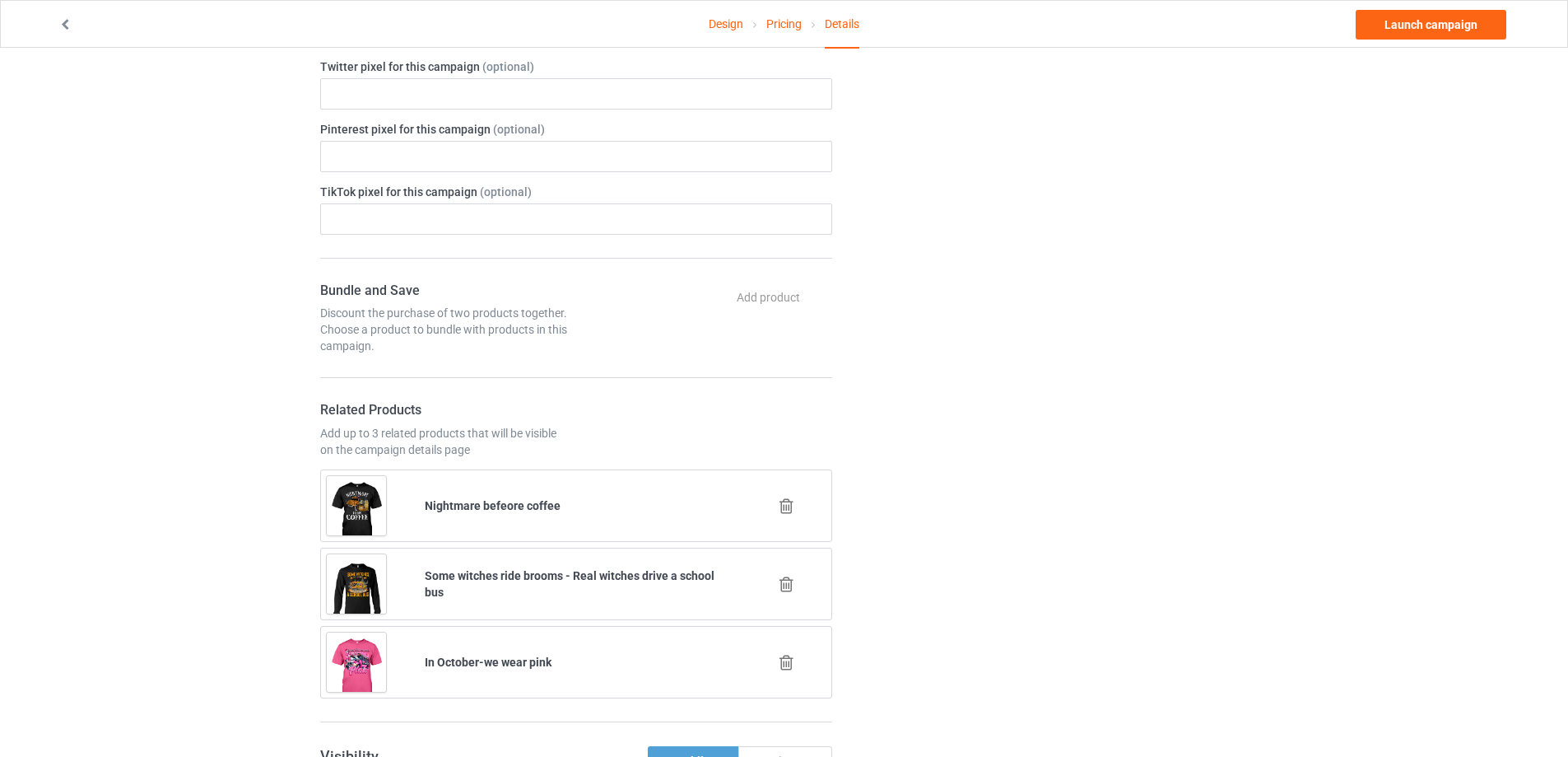
scroll to position [645, 0]
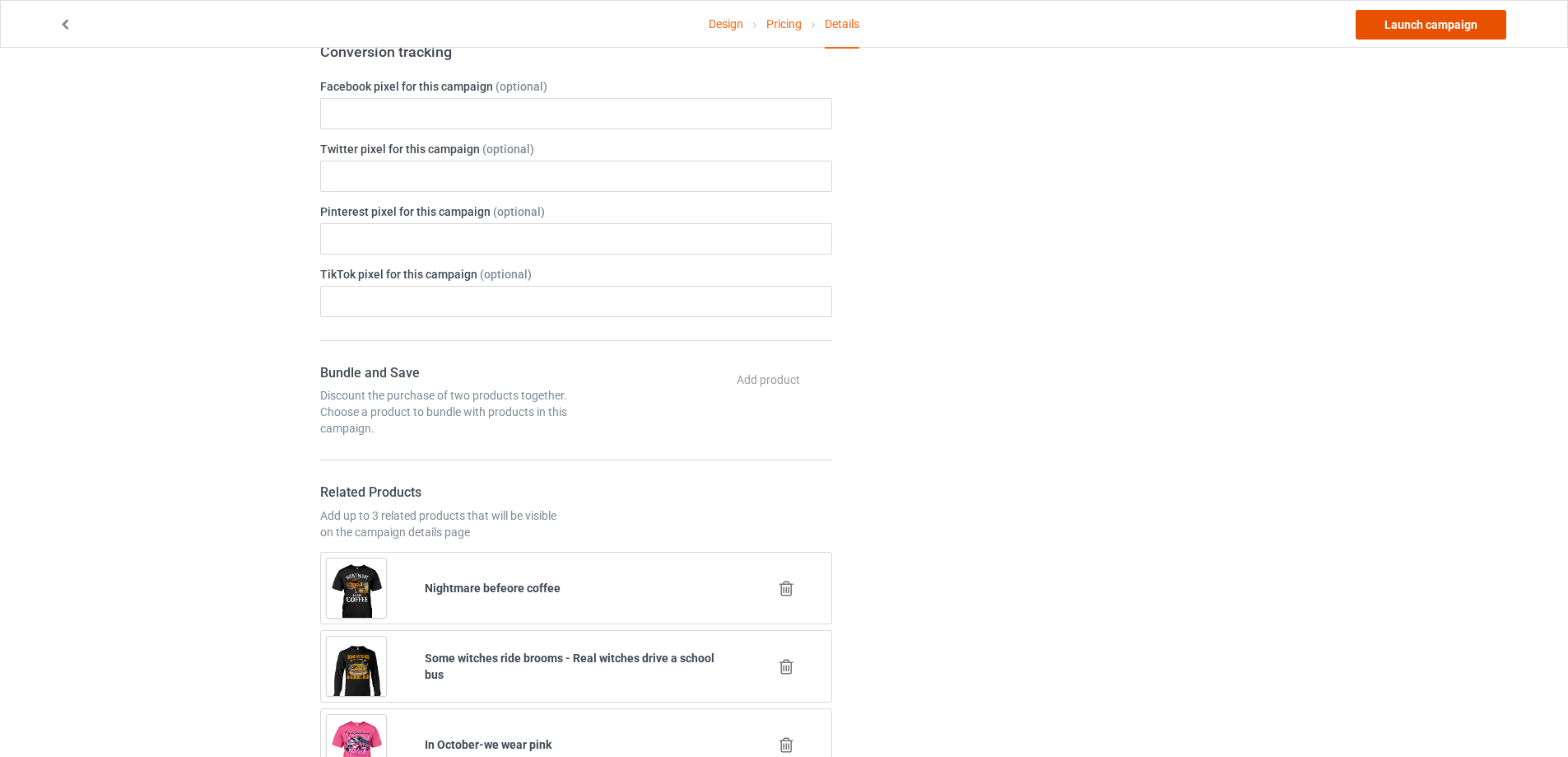
click at [1408, 19] on link "Launch campaign" at bounding box center [1430, 24] width 150 height 29
